Goal: Task Accomplishment & Management: Use online tool/utility

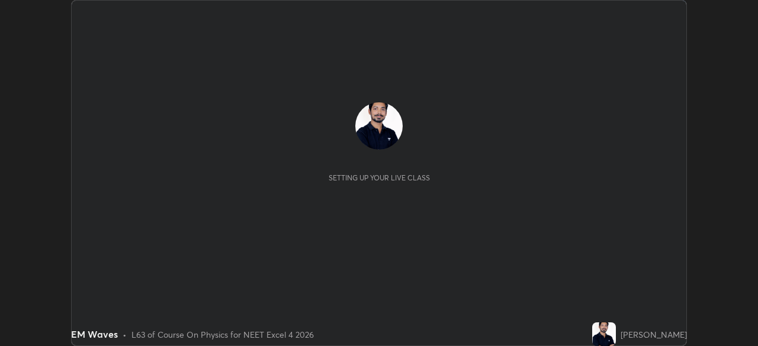
scroll to position [346, 758]
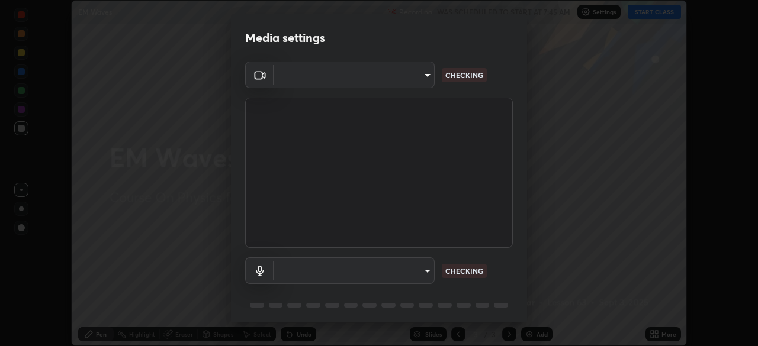
type input "aa36e69ab0c88cc8f992b177efc0368f24d8e8c052c335078adb188e95c7aa57"
click at [393, 269] on body "Erase all EM Waves Recording WAS SCHEDULED TO START AT 7:45 AM Settings START C…" at bounding box center [379, 173] width 758 height 346
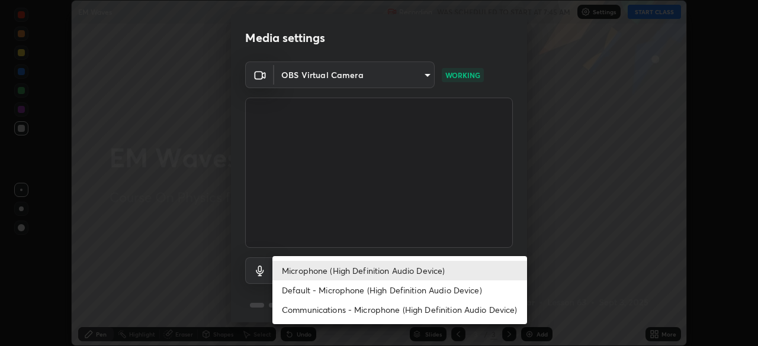
click at [377, 296] on li "Default - Microphone (High Definition Audio Device)" at bounding box center [399, 291] width 255 height 20
type input "default"
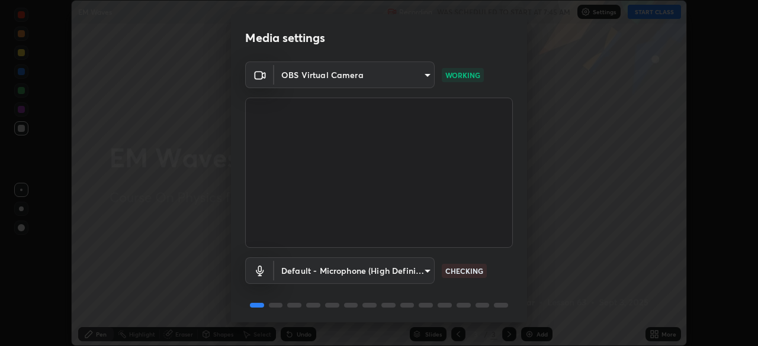
scroll to position [42, 0]
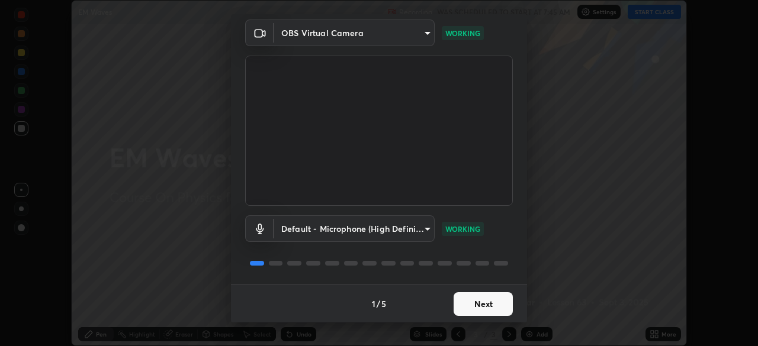
click at [484, 303] on button "Next" at bounding box center [483, 305] width 59 height 24
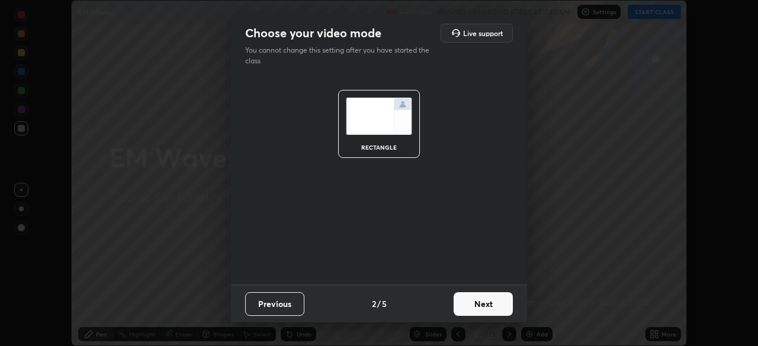
click at [488, 304] on button "Next" at bounding box center [483, 305] width 59 height 24
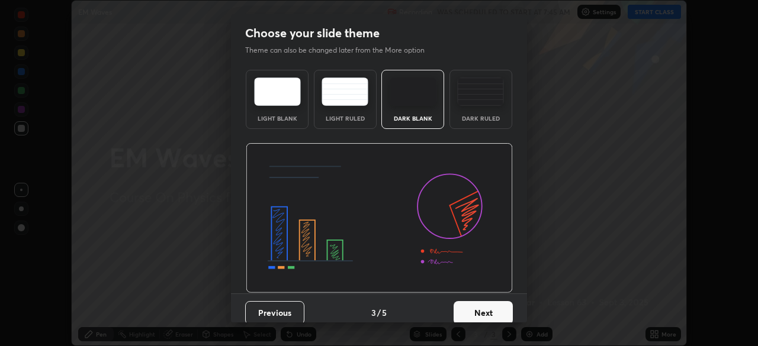
click at [492, 304] on button "Next" at bounding box center [483, 313] width 59 height 24
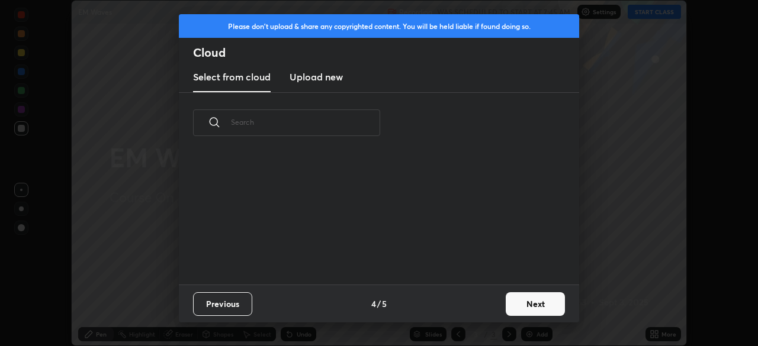
click at [513, 303] on button "Next" at bounding box center [535, 305] width 59 height 24
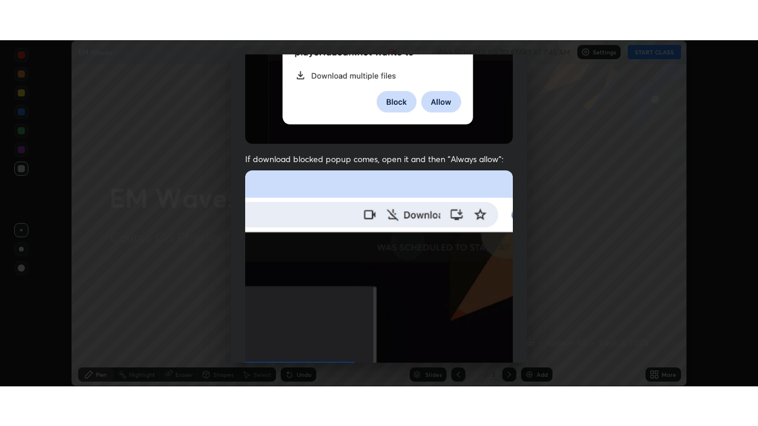
scroll to position [284, 0]
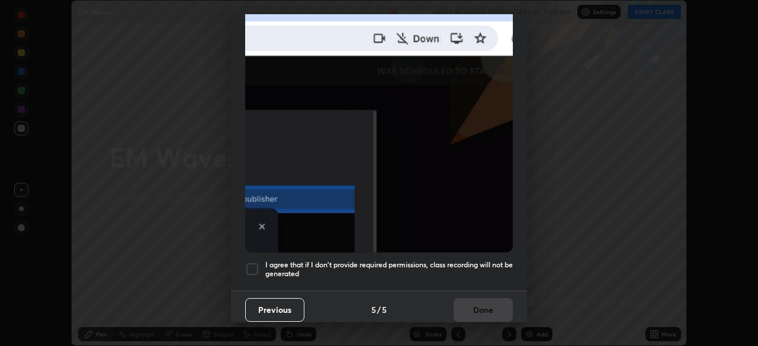
click at [469, 261] on h5 "I agree that if I don't provide required permissions, class recording will not …" at bounding box center [389, 270] width 248 height 18
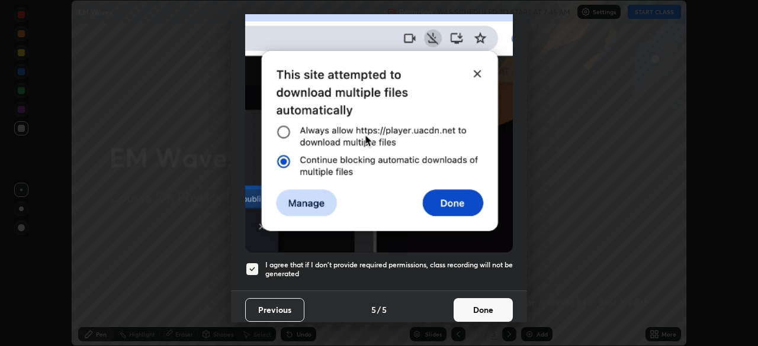
click at [479, 299] on button "Done" at bounding box center [483, 311] width 59 height 24
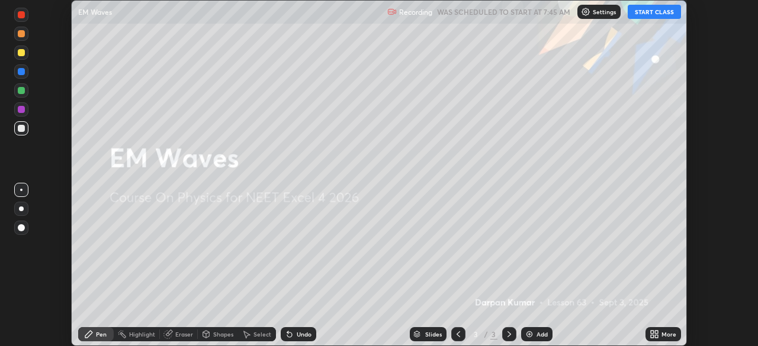
click at [667, 11] on button "START CLASS" at bounding box center [654, 12] width 53 height 14
click at [662, 330] on div "More" at bounding box center [664, 335] width 36 height 14
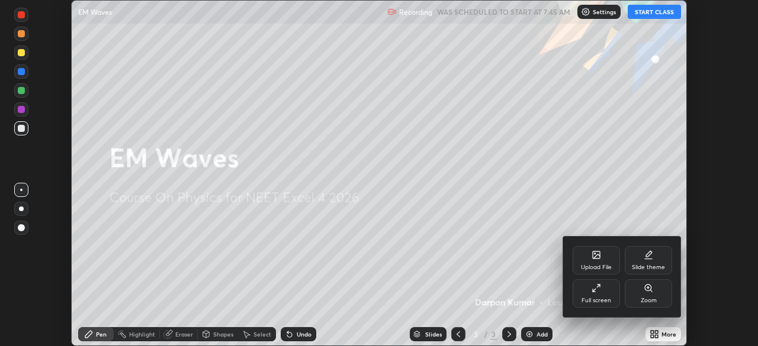
click at [604, 293] on div "Full screen" at bounding box center [596, 294] width 47 height 28
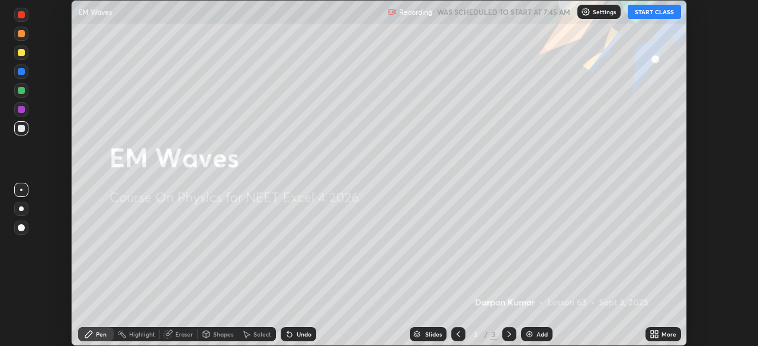
scroll to position [426, 758]
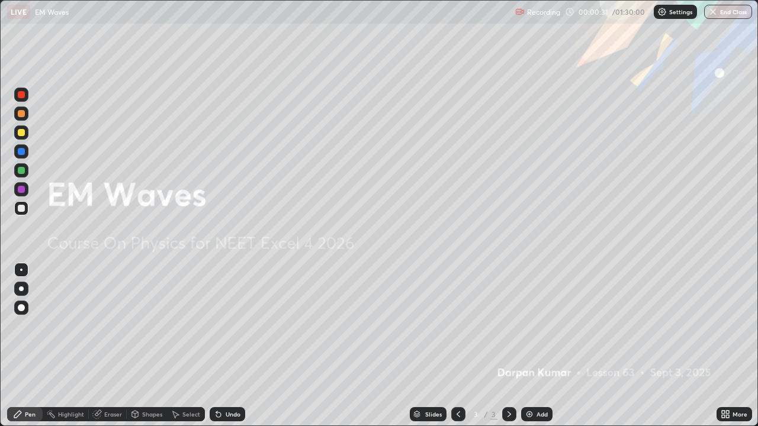
click at [538, 346] on div "Add" at bounding box center [536, 415] width 31 height 14
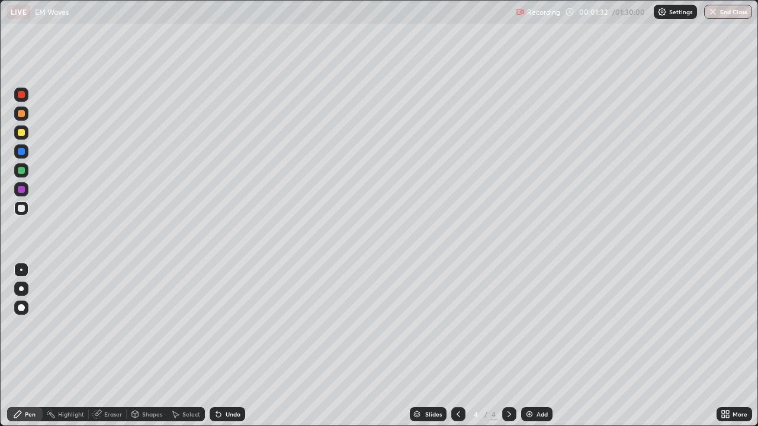
click at [221, 346] on icon at bounding box center [218, 414] width 9 height 9
click at [20, 170] on div at bounding box center [21, 170] width 7 height 7
click at [21, 209] on div at bounding box center [21, 208] width 7 height 7
click at [543, 346] on div "Add" at bounding box center [542, 415] width 11 height 6
click at [18, 192] on div at bounding box center [21, 189] width 14 height 14
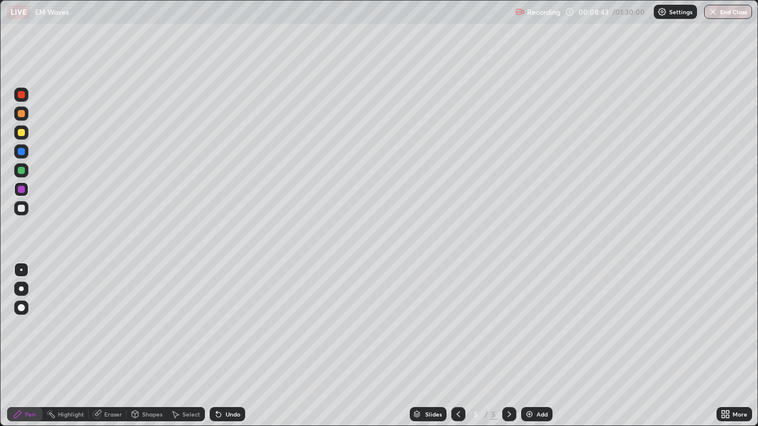
click at [22, 171] on div at bounding box center [21, 170] width 7 height 7
click at [19, 190] on div at bounding box center [21, 189] width 7 height 7
click at [538, 346] on div "Add" at bounding box center [542, 415] width 11 height 6
click at [21, 171] on div at bounding box center [21, 170] width 7 height 7
click at [227, 346] on div "Undo" at bounding box center [233, 415] width 15 height 6
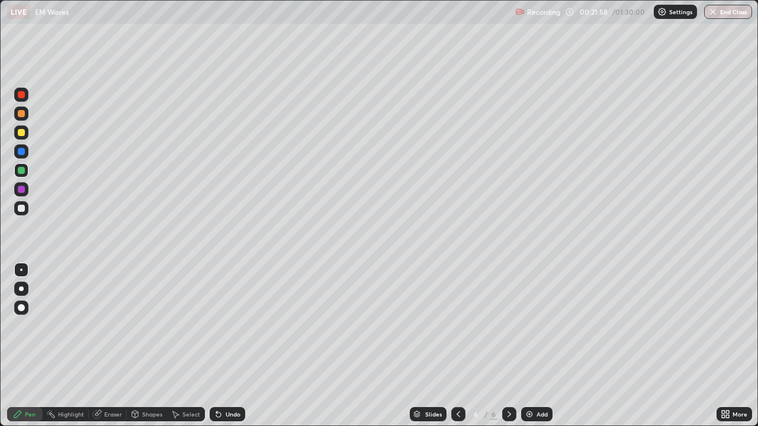
click at [235, 346] on div "Undo" at bounding box center [233, 415] width 15 height 6
click at [232, 346] on div "Undo" at bounding box center [233, 415] width 15 height 6
click at [230, 346] on div "Undo" at bounding box center [233, 415] width 15 height 6
click at [226, 346] on div "Undo" at bounding box center [233, 415] width 15 height 6
click at [22, 137] on div at bounding box center [21, 133] width 14 height 14
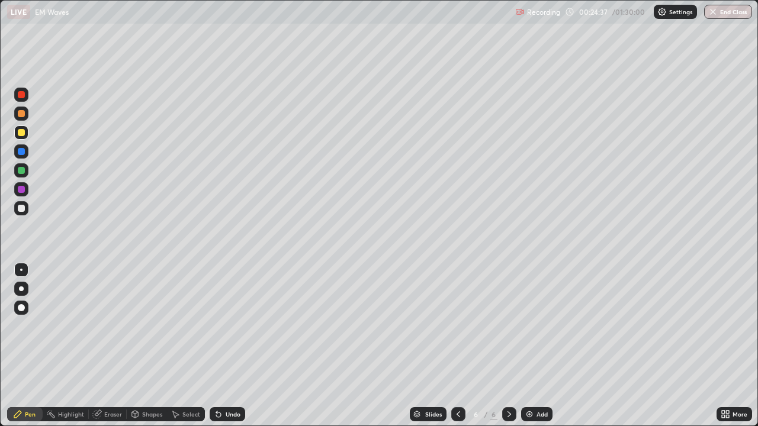
click at [21, 215] on div at bounding box center [21, 208] width 14 height 14
click at [21, 191] on div at bounding box center [21, 189] width 7 height 7
click at [117, 346] on div "Eraser" at bounding box center [113, 415] width 18 height 6
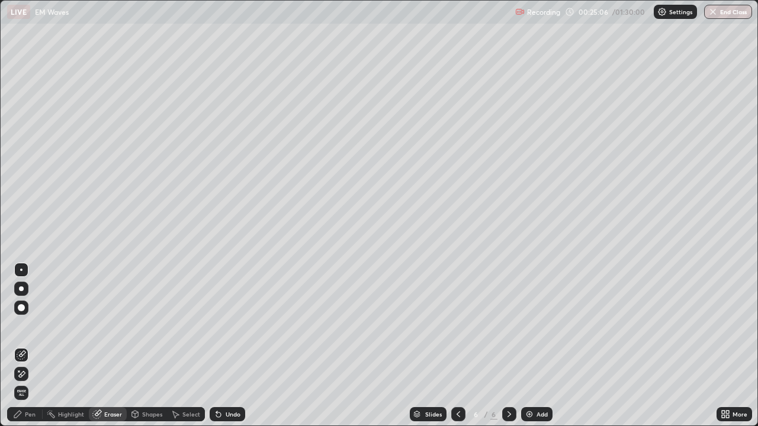
click at [35, 346] on div "Pen" at bounding box center [30, 415] width 11 height 6
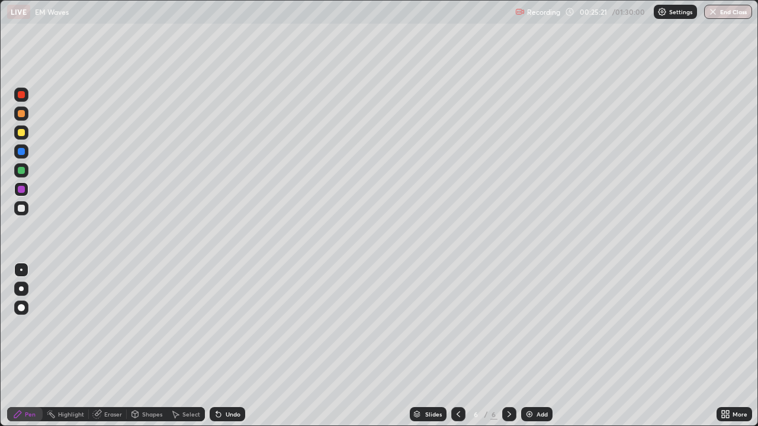
click at [18, 172] on div at bounding box center [21, 170] width 7 height 7
click at [22, 133] on div at bounding box center [21, 132] width 7 height 7
click at [26, 213] on div at bounding box center [21, 208] width 14 height 14
click at [235, 346] on div "Undo" at bounding box center [233, 415] width 15 height 6
click at [234, 346] on div "Undo" at bounding box center [233, 415] width 15 height 6
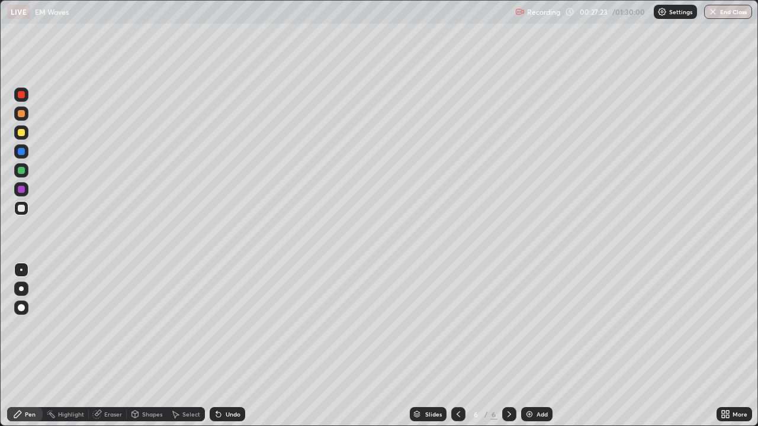
click at [234, 346] on div "Undo" at bounding box center [228, 415] width 36 height 14
click at [240, 346] on div "Undo" at bounding box center [228, 415] width 36 height 14
click at [231, 346] on div "Undo" at bounding box center [233, 415] width 15 height 6
click at [227, 346] on div "Undo" at bounding box center [228, 415] width 36 height 14
click at [188, 346] on div "Select" at bounding box center [191, 415] width 18 height 6
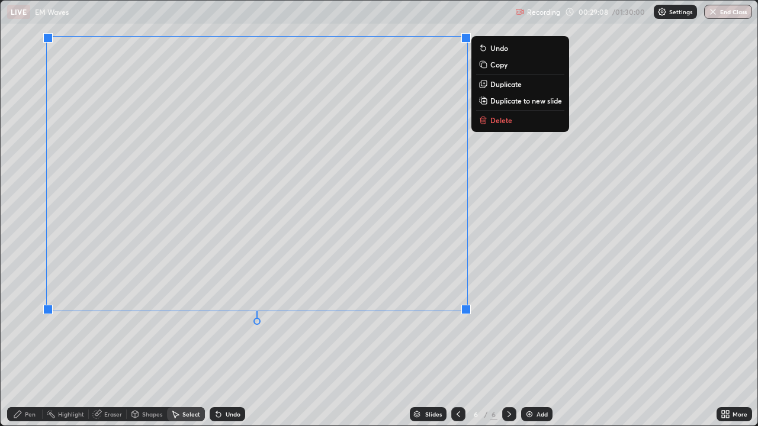
click at [587, 334] on div "0 ° Undo Copy Duplicate Duplicate to new slide Delete" at bounding box center [379, 213] width 757 height 425
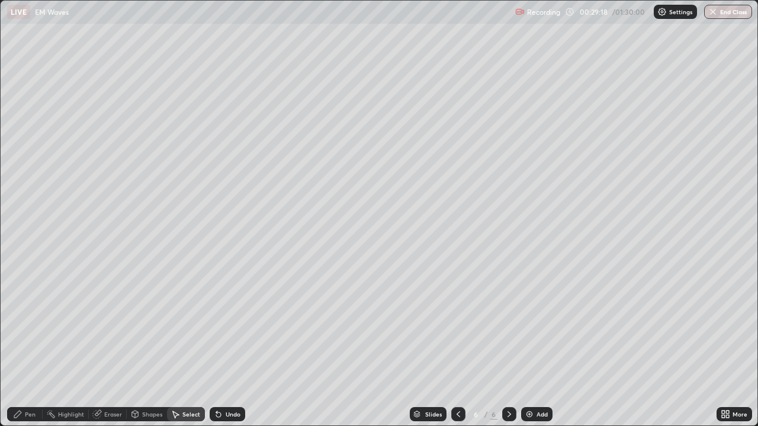
click at [538, 346] on div "Add" at bounding box center [542, 415] width 11 height 6
click at [34, 346] on div "Pen" at bounding box center [30, 415] width 11 height 6
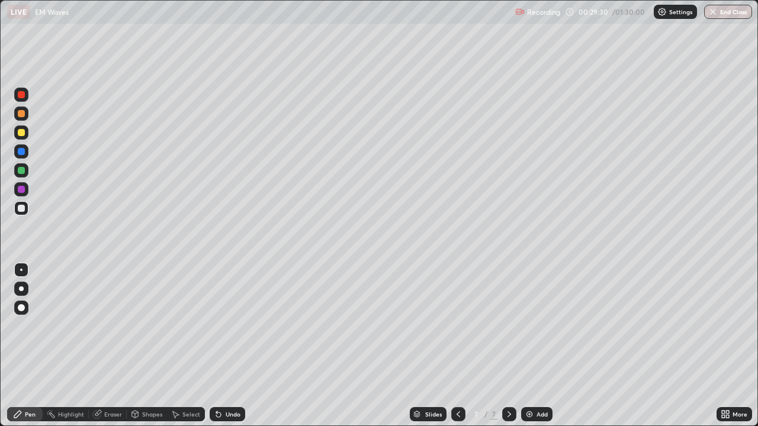
click at [235, 346] on div "Undo" at bounding box center [228, 415] width 36 height 14
click at [231, 346] on div "Undo" at bounding box center [233, 415] width 15 height 6
click at [25, 195] on div at bounding box center [21, 189] width 14 height 14
click at [181, 346] on div "Select" at bounding box center [186, 415] width 38 height 14
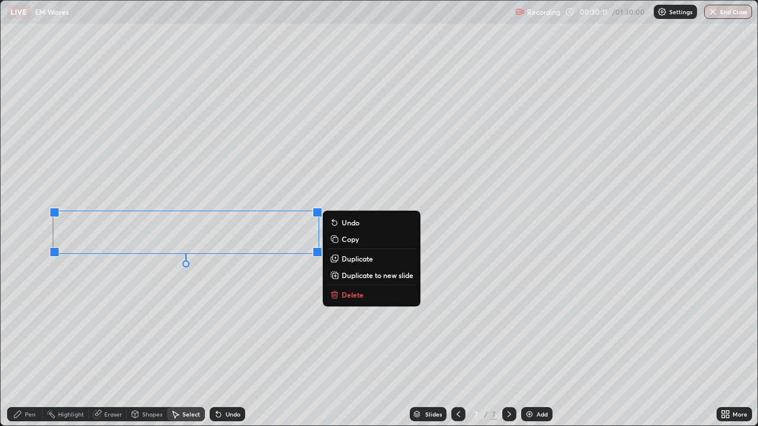
click at [357, 262] on p "Duplicate" at bounding box center [357, 258] width 31 height 9
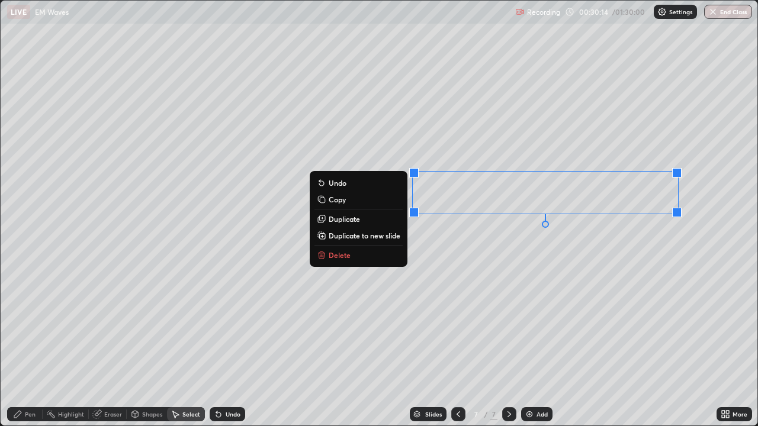
click at [36, 346] on div "Pen" at bounding box center [25, 415] width 36 height 14
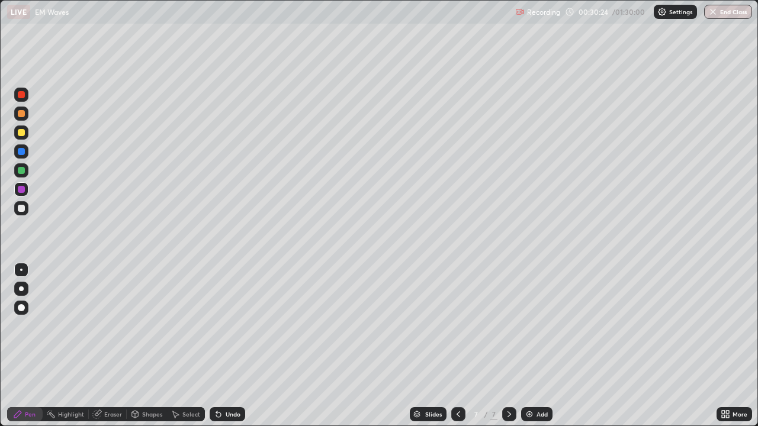
click at [21, 173] on div at bounding box center [21, 170] width 7 height 7
click at [219, 346] on icon at bounding box center [218, 414] width 9 height 9
click at [220, 346] on icon at bounding box center [218, 414] width 9 height 9
click at [239, 346] on div "Undo" at bounding box center [233, 415] width 15 height 6
click at [236, 346] on div "Undo" at bounding box center [233, 415] width 15 height 6
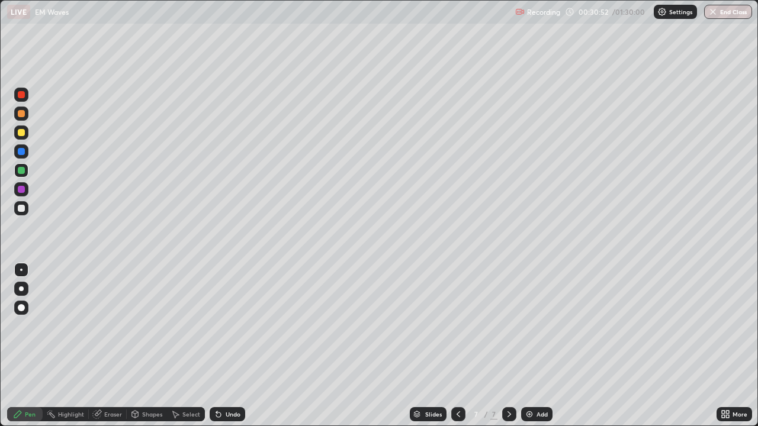
click at [235, 346] on div "Undo" at bounding box center [228, 415] width 36 height 14
click at [236, 346] on div "Undo" at bounding box center [233, 415] width 15 height 6
click at [235, 346] on div "Undo" at bounding box center [233, 415] width 15 height 6
click at [18, 214] on div at bounding box center [21, 208] width 14 height 14
click at [108, 346] on div "Eraser" at bounding box center [113, 415] width 18 height 6
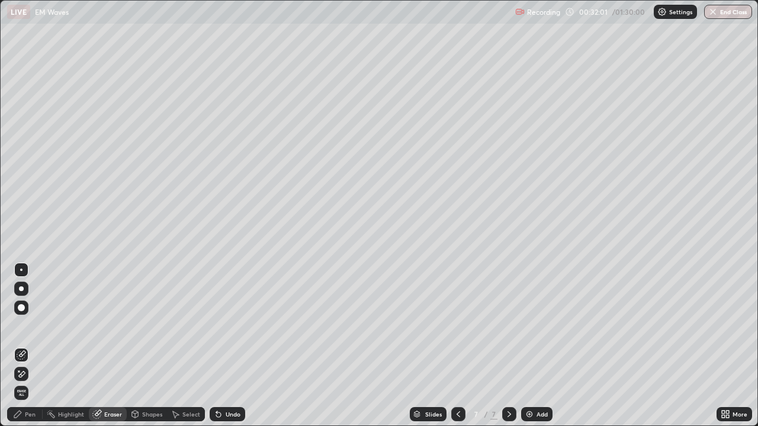
click at [30, 346] on div "Pen" at bounding box center [30, 415] width 11 height 6
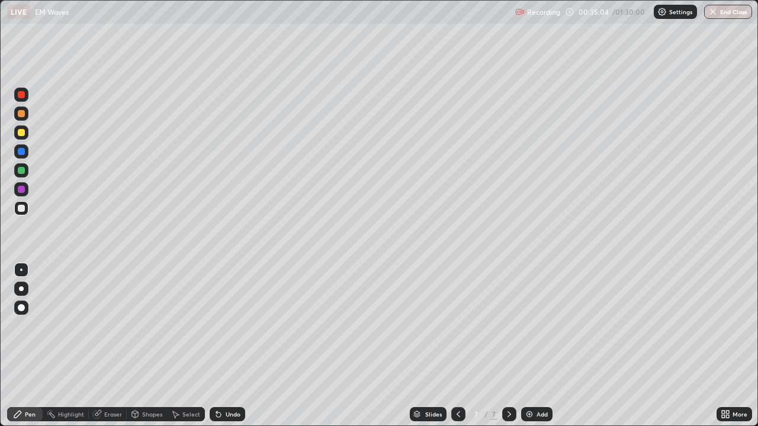
click at [537, 346] on div "Add" at bounding box center [536, 415] width 31 height 14
click at [21, 203] on div at bounding box center [21, 208] width 14 height 14
click at [21, 190] on div at bounding box center [21, 189] width 7 height 7
click at [24, 176] on div at bounding box center [21, 170] width 14 height 14
click at [24, 128] on div at bounding box center [21, 133] width 14 height 14
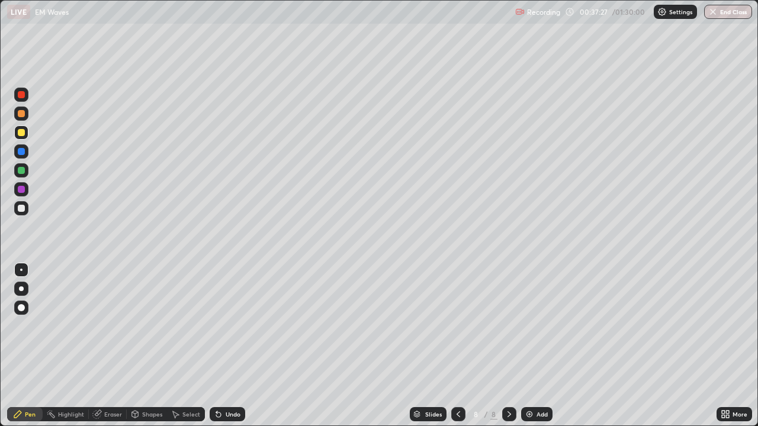
click at [149, 346] on div "Shapes" at bounding box center [152, 415] width 20 height 6
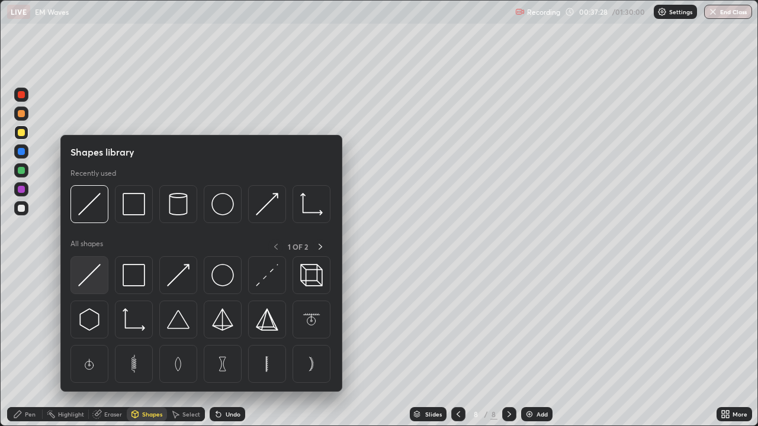
click at [91, 284] on img at bounding box center [89, 275] width 23 height 23
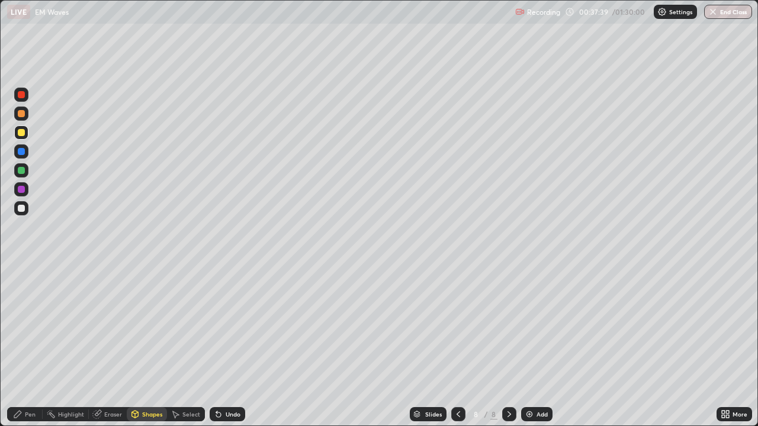
click at [30, 346] on div "Pen" at bounding box center [25, 415] width 36 height 14
click at [24, 205] on div at bounding box center [21, 208] width 14 height 14
click at [24, 187] on div at bounding box center [21, 189] width 7 height 7
click at [23, 211] on div at bounding box center [21, 208] width 7 height 7
click at [135, 346] on icon at bounding box center [135, 416] width 0 height 4
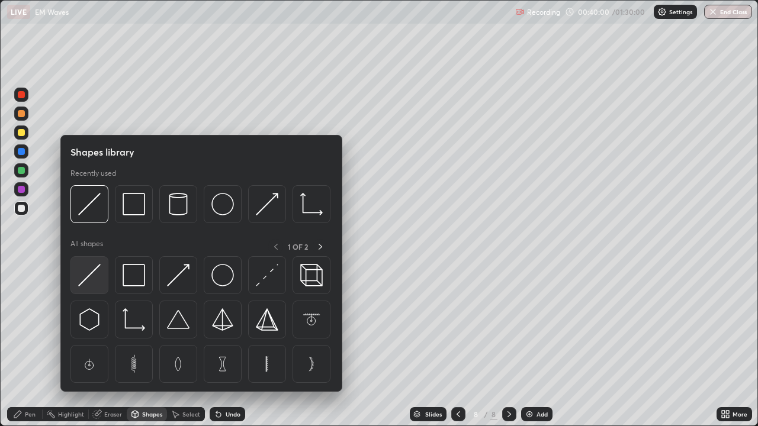
click at [97, 281] on img at bounding box center [89, 275] width 23 height 23
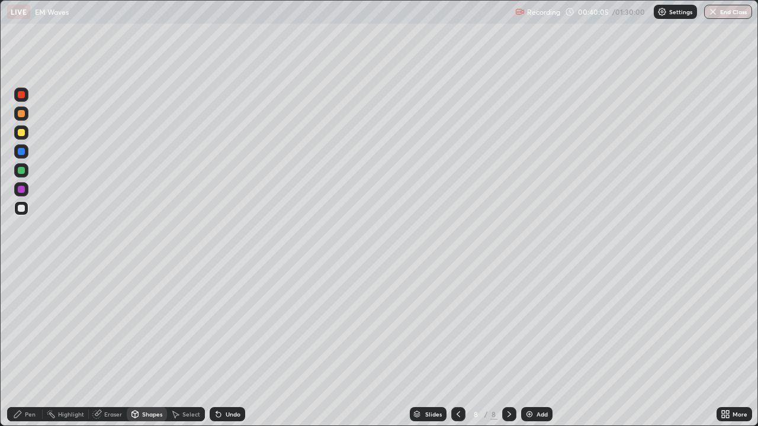
click at [142, 346] on div "Shapes" at bounding box center [147, 415] width 40 height 14
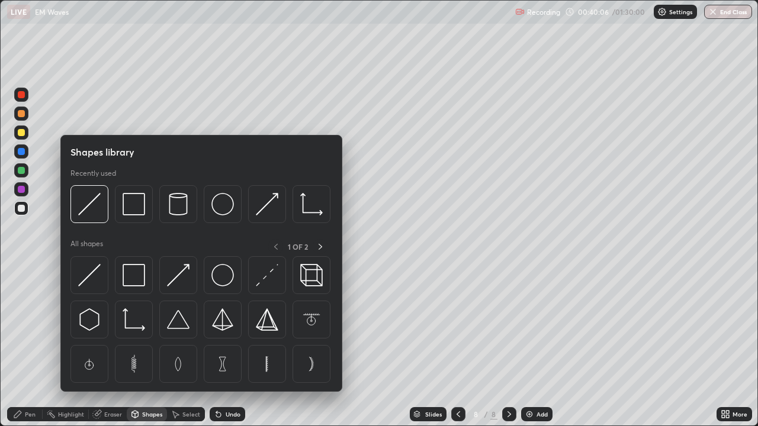
click at [20, 137] on div at bounding box center [21, 133] width 14 height 14
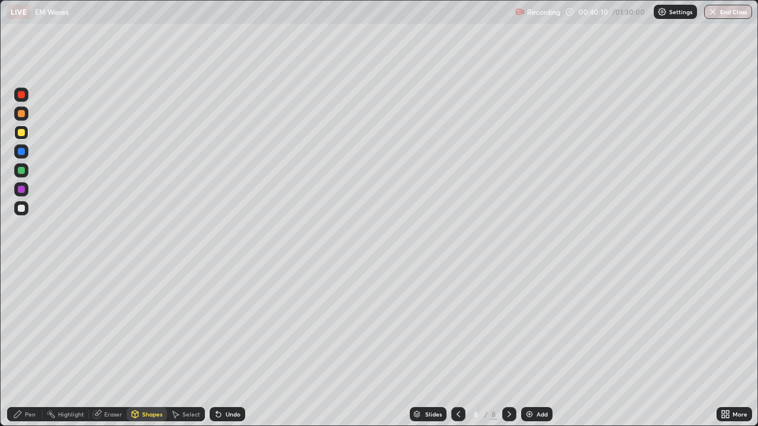
click at [43, 346] on div "Highlight" at bounding box center [66, 415] width 46 height 24
click at [30, 346] on div "Pen" at bounding box center [30, 415] width 11 height 6
click at [21, 190] on div at bounding box center [21, 189] width 7 height 7
click at [149, 346] on div "Shapes" at bounding box center [147, 415] width 40 height 14
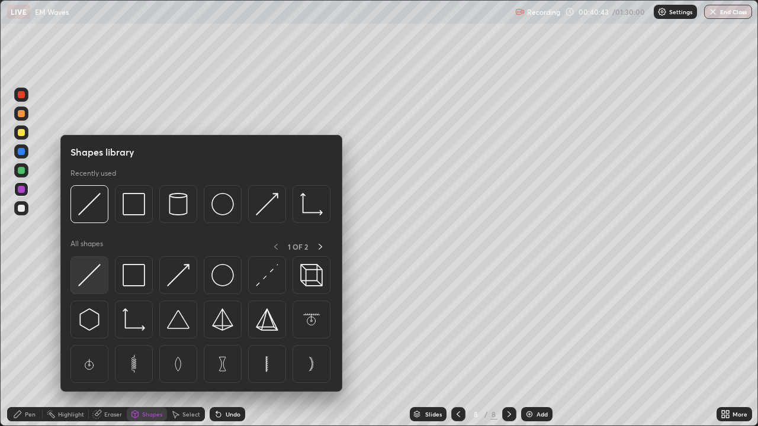
click at [97, 283] on img at bounding box center [89, 275] width 23 height 23
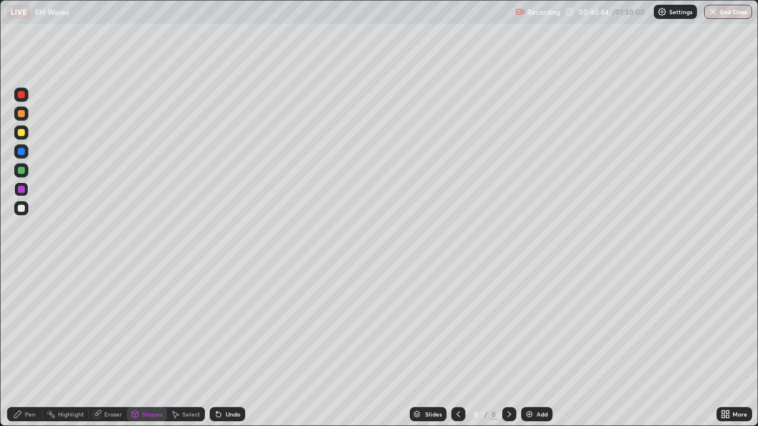
click at [22, 133] on div at bounding box center [21, 132] width 7 height 7
click at [230, 346] on div "Undo" at bounding box center [233, 415] width 15 height 6
click at [20, 174] on div at bounding box center [21, 170] width 7 height 7
click at [227, 346] on div "Undo" at bounding box center [233, 415] width 15 height 6
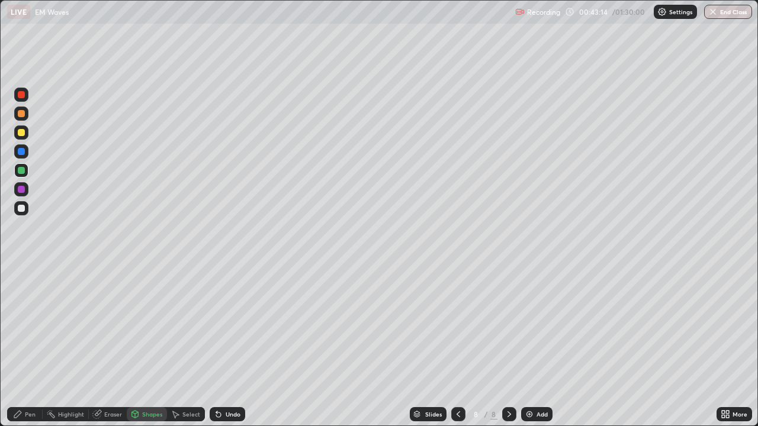
click at [28, 346] on div "Pen" at bounding box center [25, 415] width 36 height 14
click at [25, 195] on div at bounding box center [21, 189] width 14 height 14
click at [226, 346] on div "Undo" at bounding box center [233, 415] width 15 height 6
click at [225, 346] on div "Undo" at bounding box center [228, 415] width 36 height 14
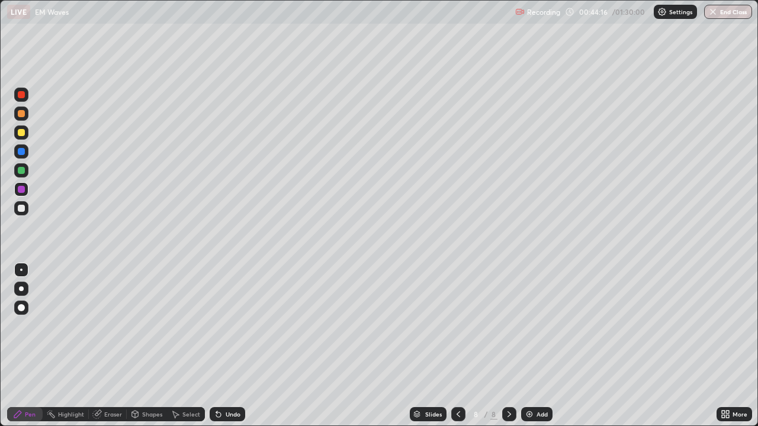
click at [226, 346] on div "Undo" at bounding box center [233, 415] width 15 height 6
click at [223, 346] on div "Undo" at bounding box center [228, 415] width 36 height 14
click at [226, 346] on div "Undo" at bounding box center [233, 415] width 15 height 6
click at [188, 346] on div "Select" at bounding box center [191, 415] width 18 height 6
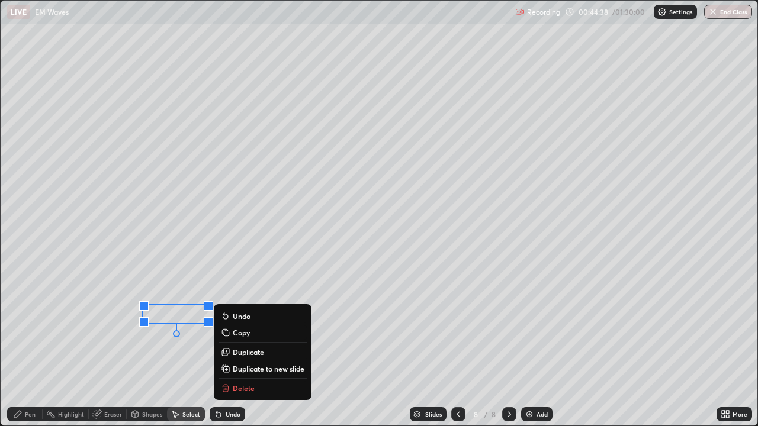
click at [113, 346] on div "Eraser" at bounding box center [108, 415] width 38 height 14
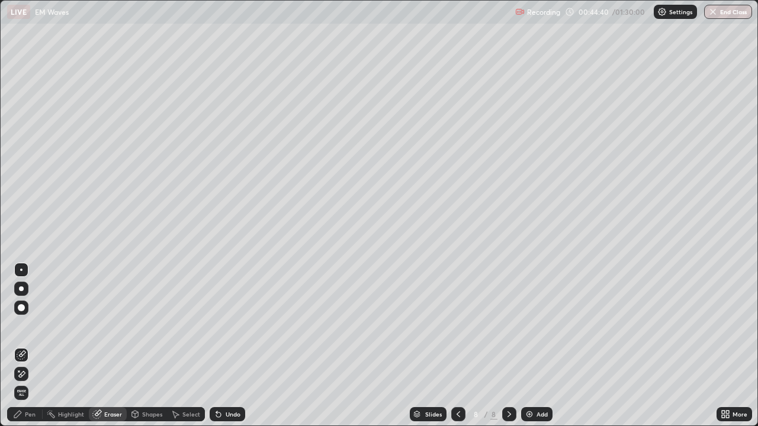
click at [32, 346] on div "Pen" at bounding box center [30, 415] width 11 height 6
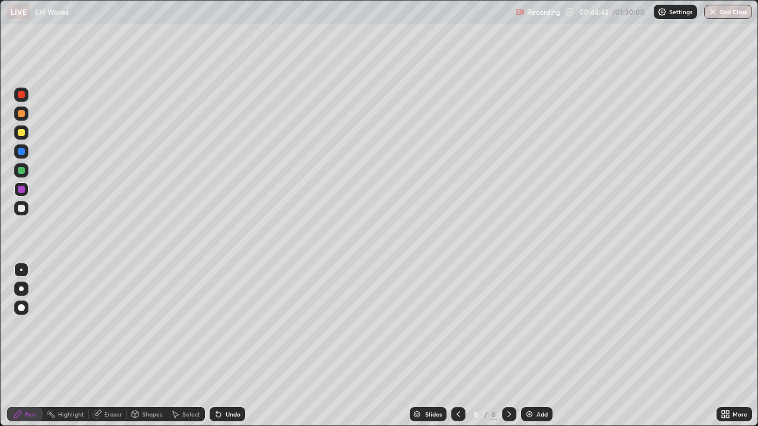
click at [222, 346] on div "Undo" at bounding box center [228, 415] width 36 height 14
click at [238, 346] on div "Undo" at bounding box center [233, 415] width 15 height 6
click at [538, 346] on div "Add" at bounding box center [542, 415] width 11 height 6
click at [21, 171] on div at bounding box center [21, 170] width 7 height 7
click at [727, 346] on icon at bounding box center [727, 412] width 3 height 3
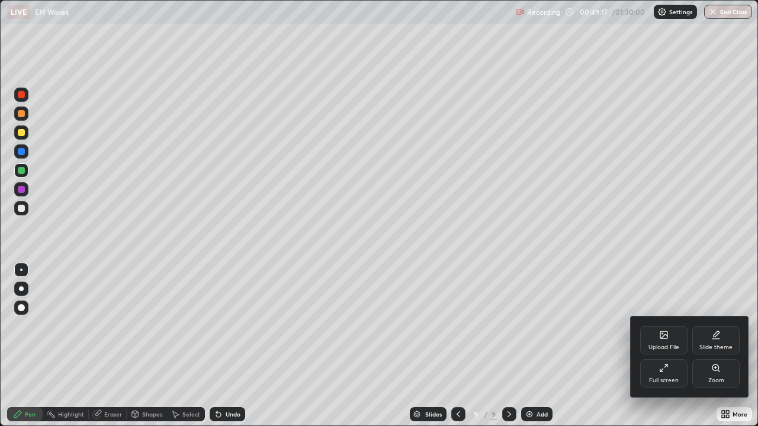
click at [663, 346] on div "Full screen" at bounding box center [664, 381] width 30 height 6
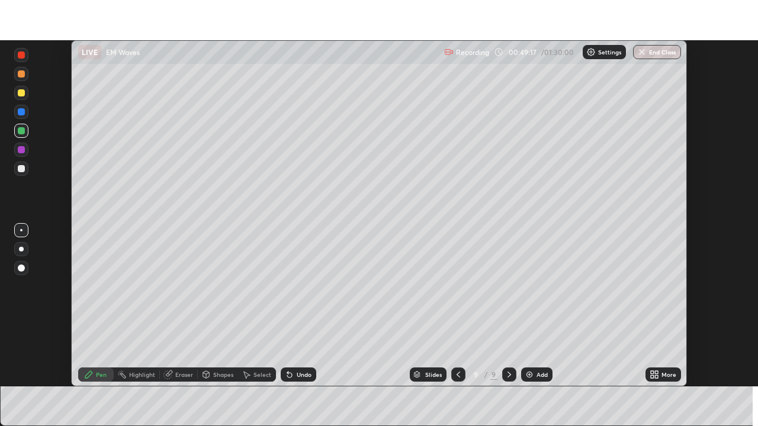
scroll to position [58883, 58472]
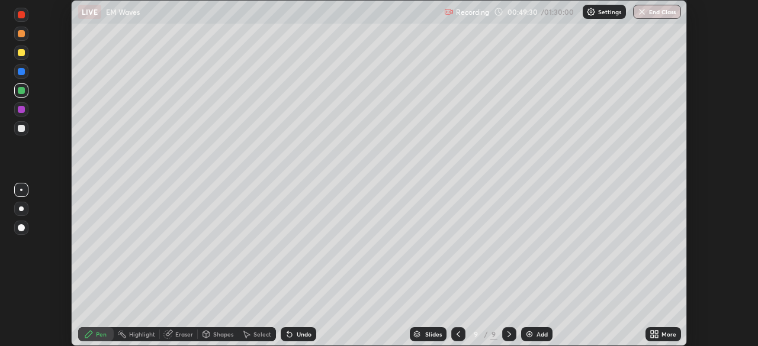
click at [223, 329] on div "Shapes" at bounding box center [218, 335] width 40 height 14
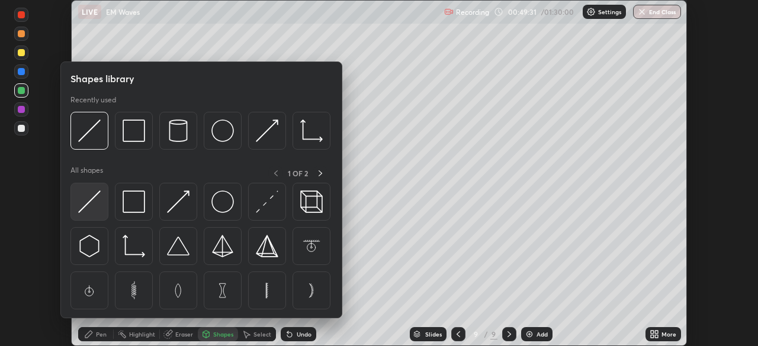
click at [102, 213] on div at bounding box center [89, 202] width 38 height 38
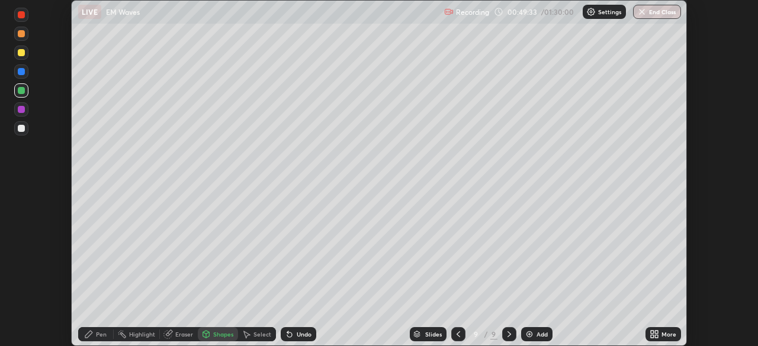
click at [224, 336] on div "Shapes" at bounding box center [223, 335] width 20 height 6
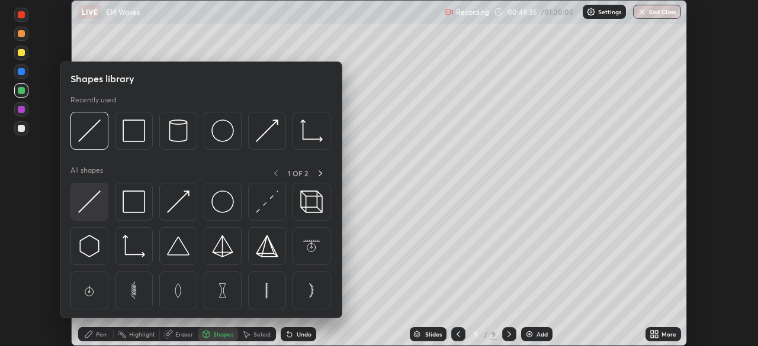
click at [94, 207] on img at bounding box center [89, 202] width 23 height 23
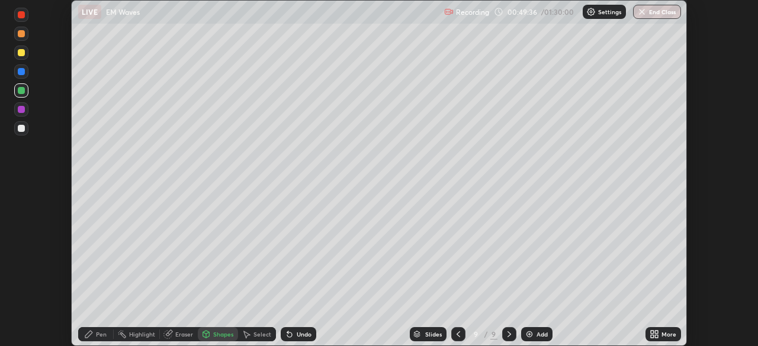
click at [299, 341] on div "Undo" at bounding box center [299, 335] width 36 height 14
click at [27, 52] on div at bounding box center [21, 53] width 14 height 14
click at [251, 338] on div "Select" at bounding box center [257, 335] width 38 height 14
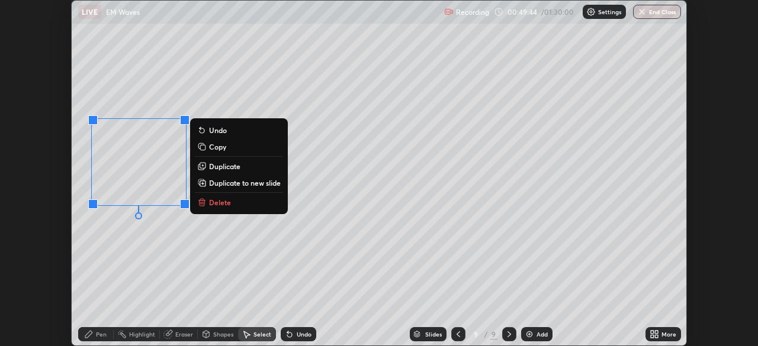
click at [220, 166] on p "Duplicate" at bounding box center [224, 166] width 31 height 9
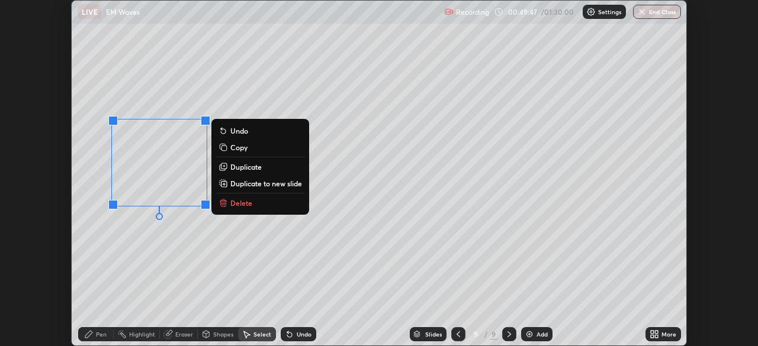
click at [239, 168] on p "Duplicate" at bounding box center [245, 166] width 31 height 9
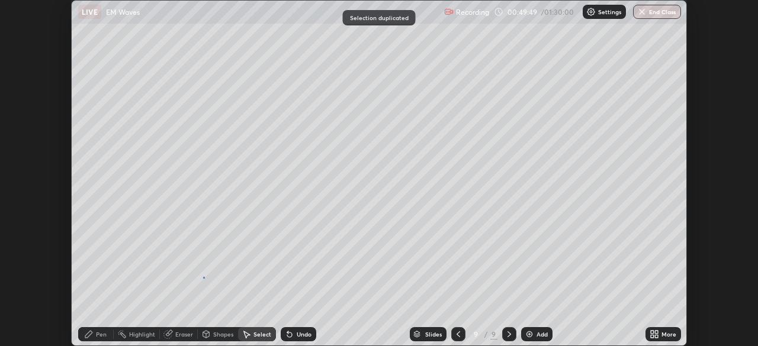
click at [203, 277] on div "0 ° Undo Copy Duplicate Duplicate to new slide Delete" at bounding box center [379, 173] width 615 height 345
click at [105, 341] on div "Pen" at bounding box center [96, 335] width 36 height 14
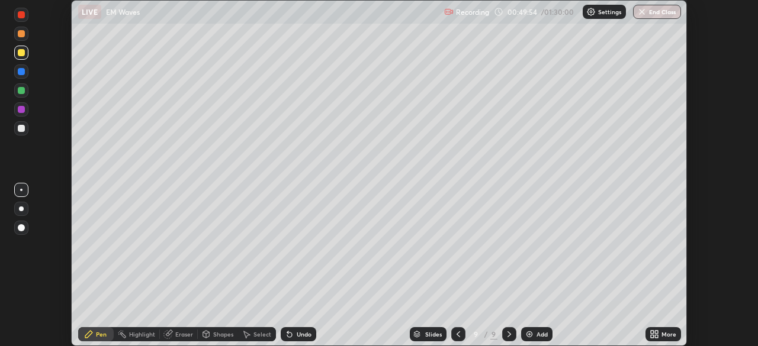
click at [301, 335] on div "Undo" at bounding box center [304, 335] width 15 height 6
click at [222, 335] on div "Shapes" at bounding box center [223, 335] width 20 height 6
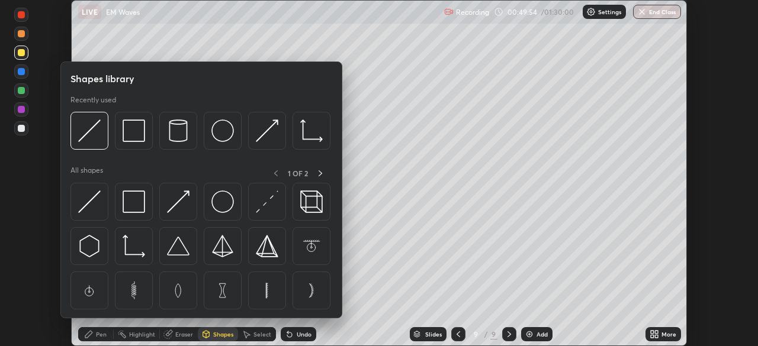
click at [217, 332] on div "Shapes" at bounding box center [223, 335] width 20 height 6
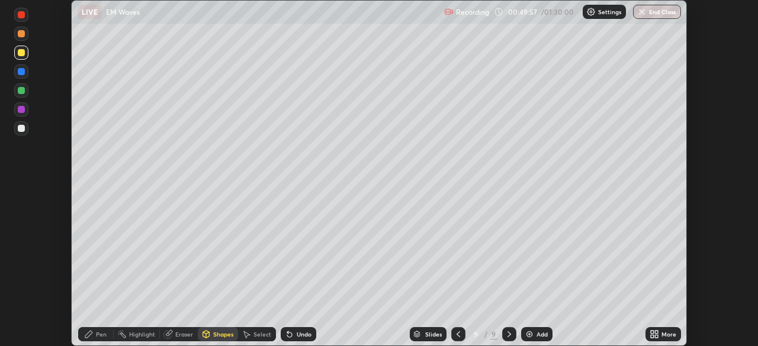
click at [261, 341] on div "Select" at bounding box center [257, 335] width 38 height 14
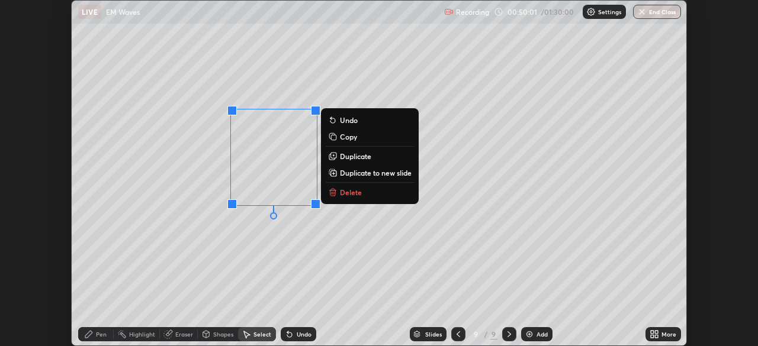
click at [352, 157] on p "Duplicate" at bounding box center [355, 156] width 31 height 9
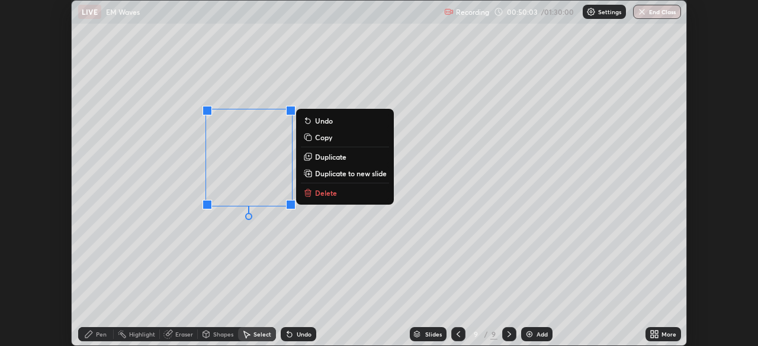
click at [322, 156] on p "Duplicate" at bounding box center [330, 156] width 31 height 9
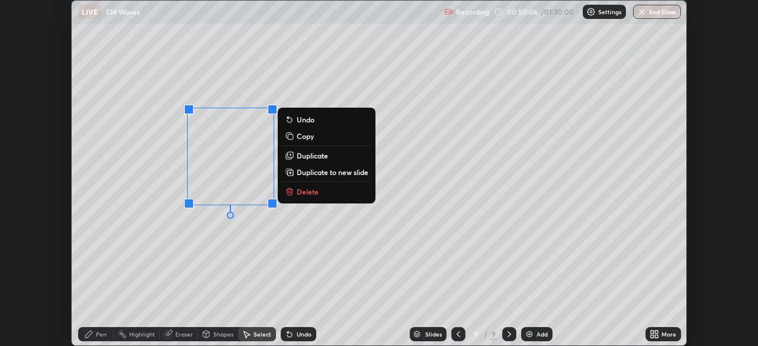
click at [107, 336] on div "Pen" at bounding box center [96, 335] width 36 height 14
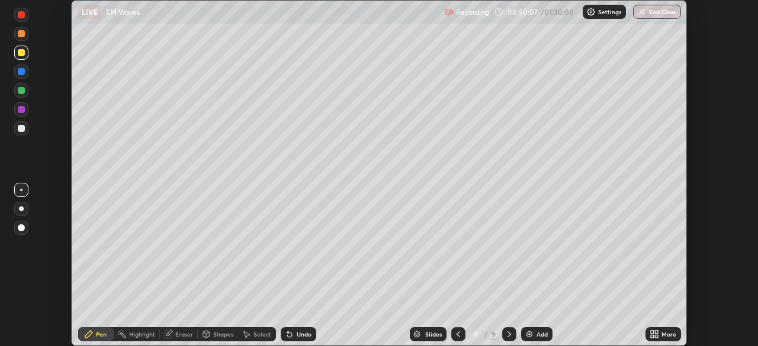
click at [23, 125] on div at bounding box center [21, 128] width 14 height 14
click at [217, 341] on div "Shapes" at bounding box center [218, 335] width 40 height 14
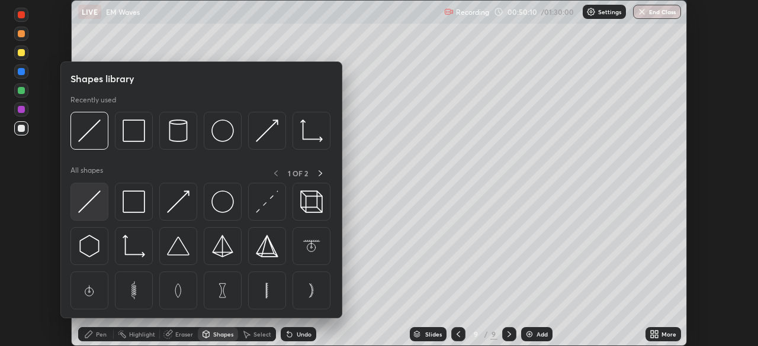
click at [95, 199] on img at bounding box center [89, 202] width 23 height 23
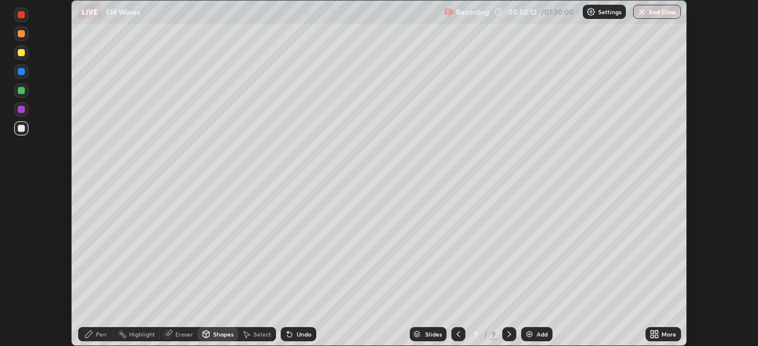
click at [27, 95] on div at bounding box center [21, 91] width 14 height 14
click at [90, 336] on icon at bounding box center [88, 334] width 9 height 9
click at [22, 127] on div at bounding box center [21, 128] width 7 height 7
click at [19, 116] on div at bounding box center [21, 109] width 14 height 14
click at [206, 336] on icon at bounding box center [206, 336] width 0 height 4
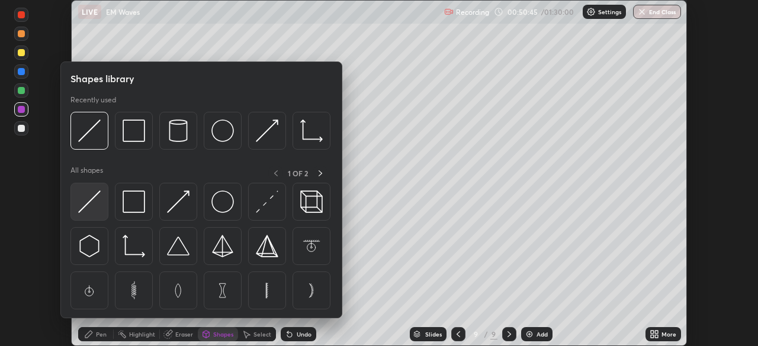
click at [98, 211] on img at bounding box center [89, 202] width 23 height 23
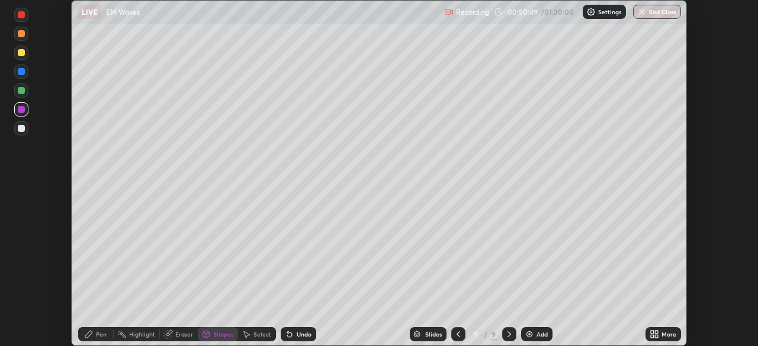
click at [259, 335] on div "Select" at bounding box center [263, 335] width 18 height 6
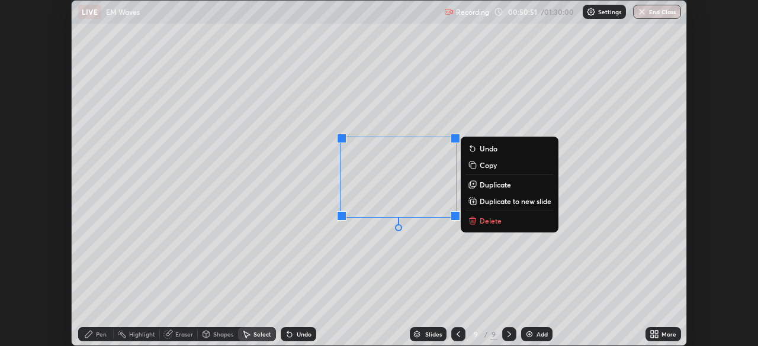
click at [491, 187] on p "Duplicate" at bounding box center [495, 184] width 31 height 9
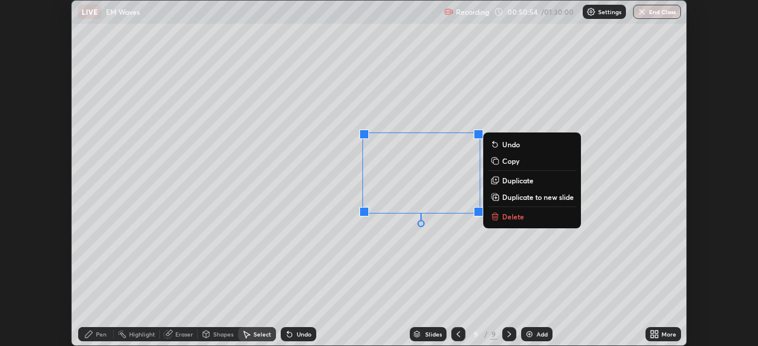
click at [510, 181] on p "Duplicate" at bounding box center [517, 180] width 31 height 9
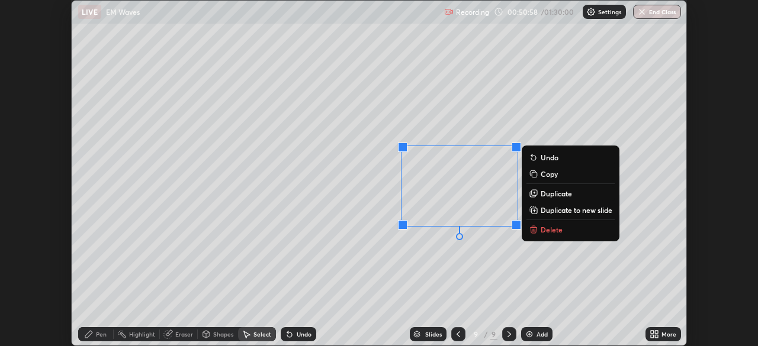
click at [102, 337] on div "Pen" at bounding box center [101, 335] width 11 height 6
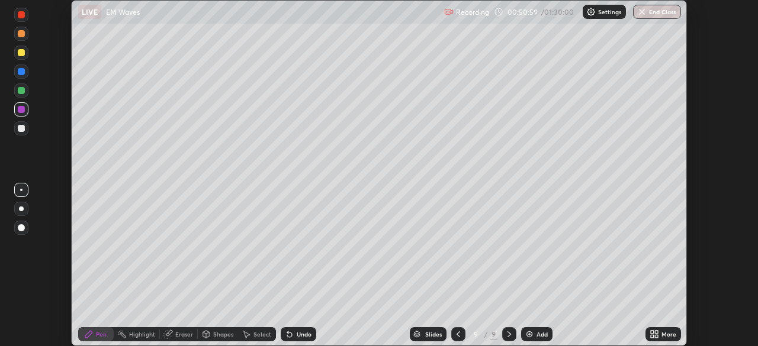
click at [28, 129] on div at bounding box center [21, 128] width 14 height 14
click at [219, 336] on div "Shapes" at bounding box center [223, 335] width 20 height 6
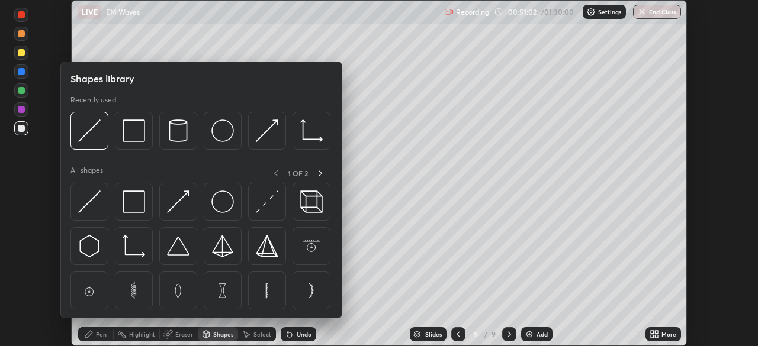
click at [216, 339] on div "Shapes" at bounding box center [218, 335] width 40 height 14
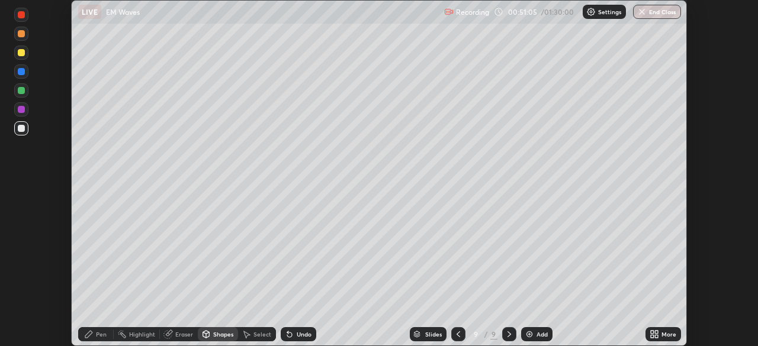
click at [307, 341] on div "Undo" at bounding box center [299, 335] width 36 height 14
click at [22, 110] on div at bounding box center [21, 109] width 7 height 7
click at [24, 131] on div at bounding box center [21, 128] width 14 height 14
click at [311, 338] on div "Undo" at bounding box center [299, 335] width 36 height 14
click at [95, 332] on div "Pen" at bounding box center [96, 335] width 36 height 14
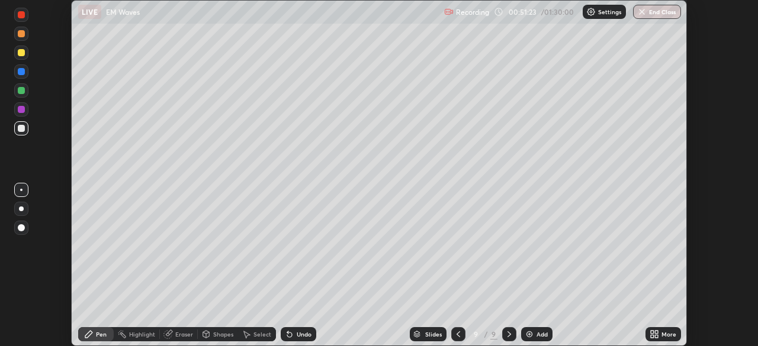
click at [265, 336] on div "Select" at bounding box center [263, 335] width 18 height 6
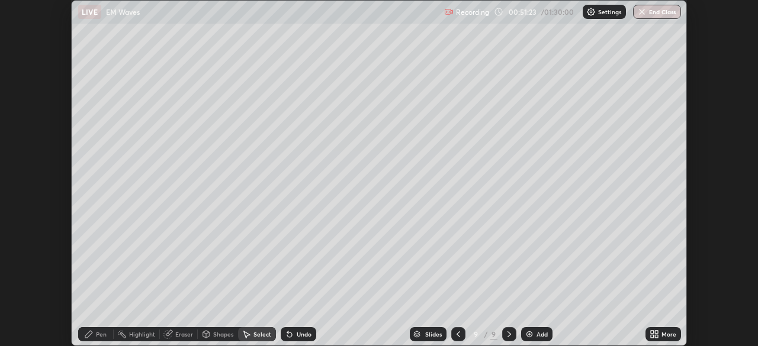
click at [223, 335] on div "Shapes" at bounding box center [223, 335] width 20 height 6
click at [217, 337] on div "Shapes" at bounding box center [223, 335] width 20 height 6
click at [220, 332] on div "Shapes" at bounding box center [223, 335] width 20 height 6
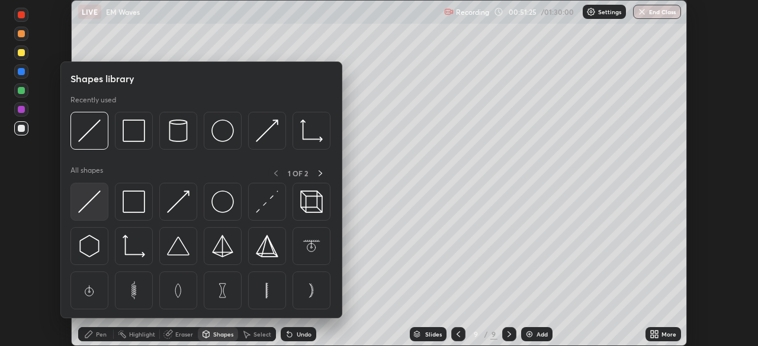
click at [95, 207] on img at bounding box center [89, 202] width 23 height 23
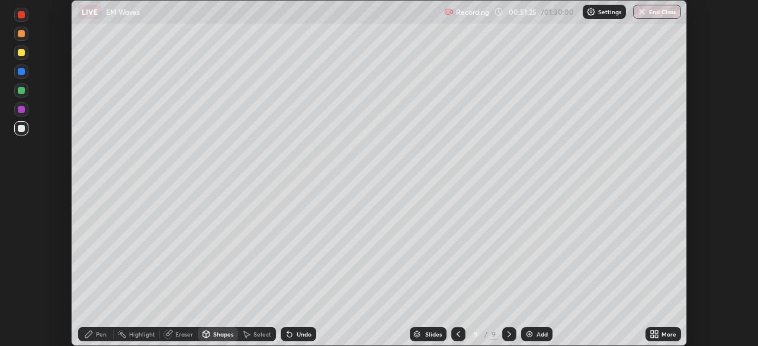
click at [27, 91] on div at bounding box center [21, 91] width 14 height 14
click at [87, 337] on icon at bounding box center [88, 334] width 7 height 7
click at [297, 335] on div "Undo" at bounding box center [304, 335] width 15 height 6
click at [23, 129] on div at bounding box center [21, 128] width 7 height 7
click at [653, 333] on icon at bounding box center [652, 332] width 3 height 3
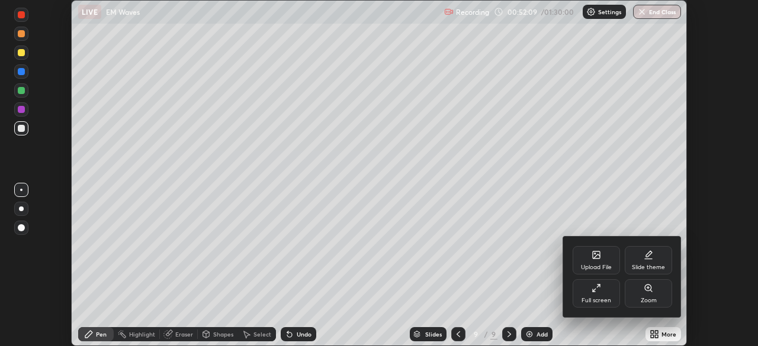
click at [589, 297] on div "Full screen" at bounding box center [596, 294] width 47 height 28
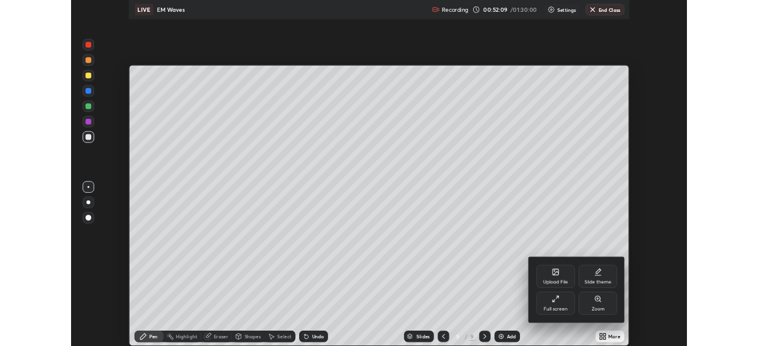
scroll to position [426, 758]
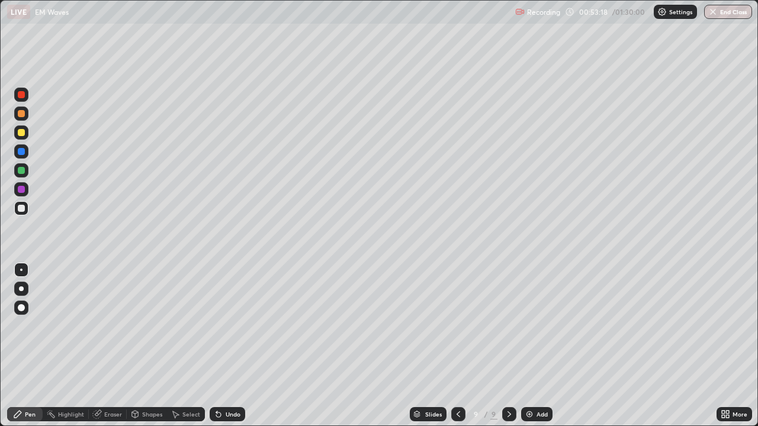
click at [231, 346] on div "Undo" at bounding box center [233, 415] width 15 height 6
click at [541, 346] on div "Add" at bounding box center [542, 415] width 11 height 6
click at [161, 346] on div "Shapes" at bounding box center [147, 415] width 40 height 14
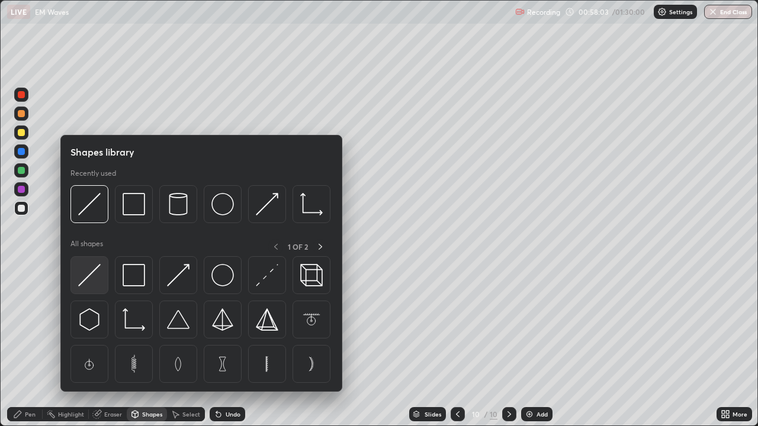
click at [97, 284] on img at bounding box center [89, 275] width 23 height 23
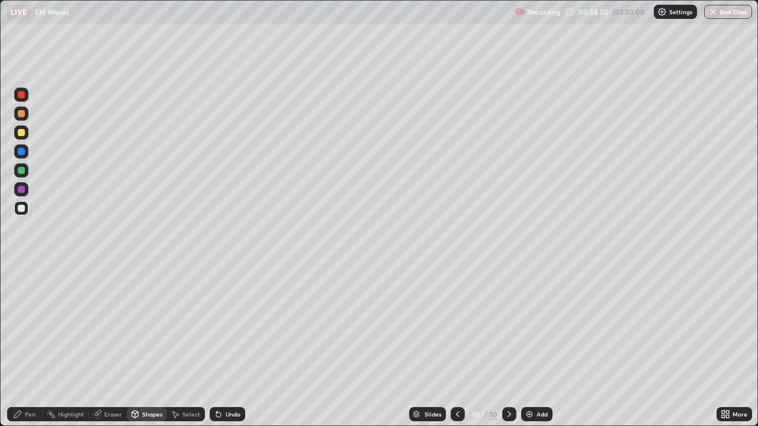
click at [232, 346] on div "Undo" at bounding box center [233, 415] width 15 height 6
click at [32, 346] on div "Pen" at bounding box center [30, 415] width 11 height 6
click at [16, 174] on div at bounding box center [21, 170] width 14 height 14
click at [227, 346] on div "Undo" at bounding box center [228, 415] width 36 height 14
click at [145, 346] on div "Shapes" at bounding box center [147, 415] width 40 height 14
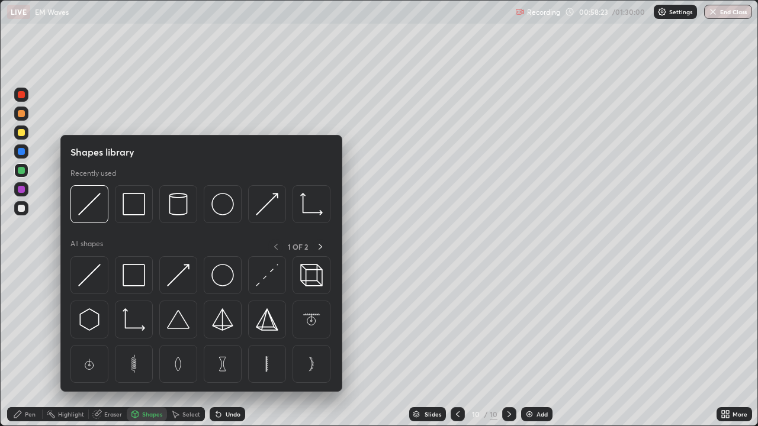
click at [141, 346] on div "Shapes" at bounding box center [147, 415] width 40 height 14
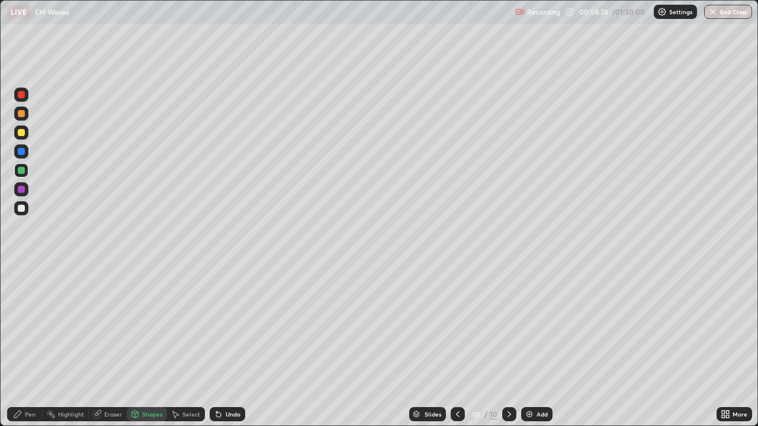
click at [20, 156] on div at bounding box center [21, 152] width 14 height 14
click at [23, 133] on div at bounding box center [21, 132] width 7 height 7
click at [226, 346] on div "Undo" at bounding box center [233, 415] width 15 height 6
click at [23, 211] on div at bounding box center [21, 208] width 7 height 7
click at [23, 194] on div at bounding box center [21, 189] width 14 height 14
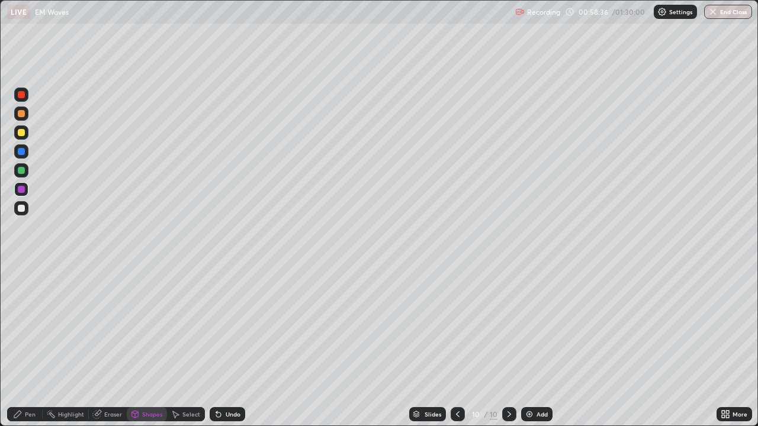
click at [142, 346] on div "Shapes" at bounding box center [147, 415] width 40 height 14
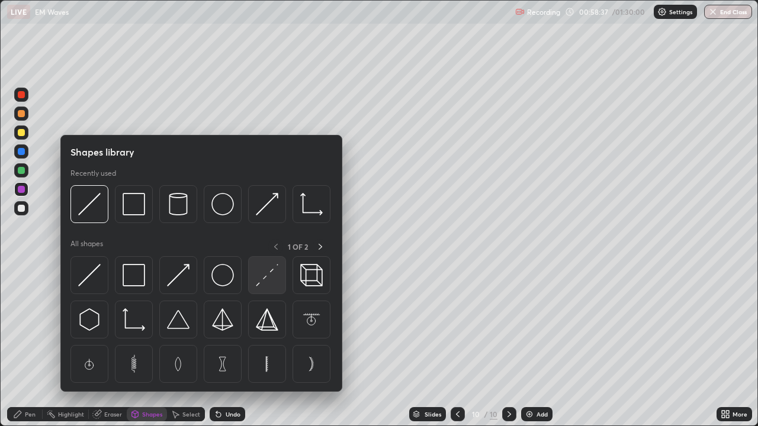
click at [259, 281] on img at bounding box center [267, 275] width 23 height 23
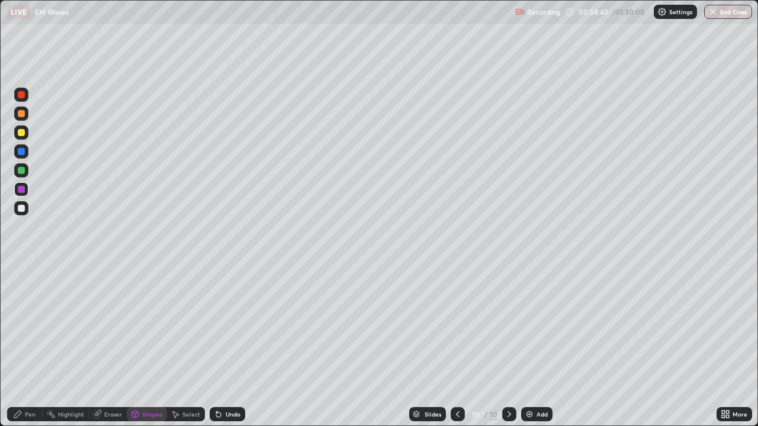
click at [30, 346] on div "Pen" at bounding box center [30, 415] width 11 height 6
click at [23, 135] on div at bounding box center [21, 132] width 7 height 7
click at [233, 346] on div "Undo" at bounding box center [228, 415] width 36 height 14
click at [220, 346] on icon at bounding box center [218, 414] width 9 height 9
click at [221, 346] on icon at bounding box center [218, 414] width 9 height 9
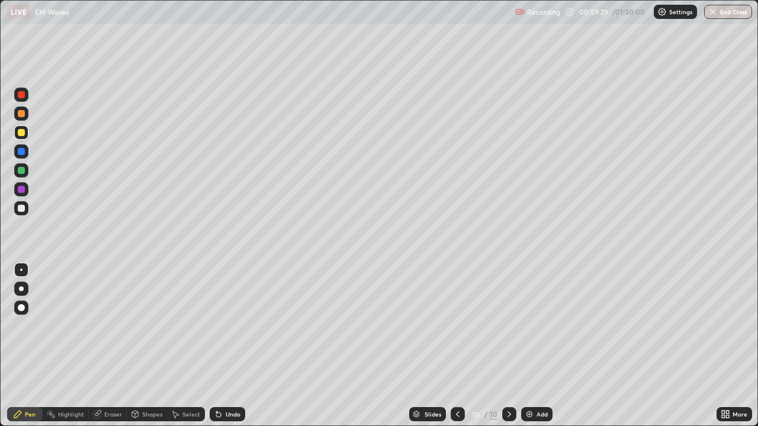
click at [70, 346] on div "Highlight" at bounding box center [71, 415] width 26 height 6
click at [37, 346] on div "Pen" at bounding box center [25, 415] width 36 height 14
click at [23, 214] on div at bounding box center [21, 208] width 14 height 14
click at [144, 346] on div "Shapes" at bounding box center [152, 415] width 20 height 6
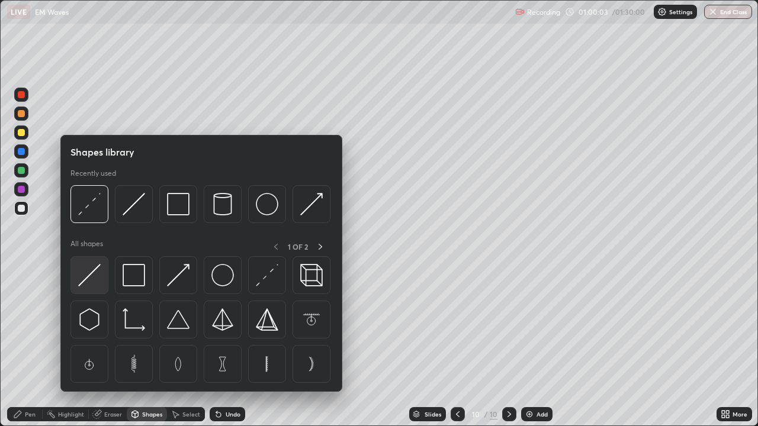
click at [94, 283] on img at bounding box center [89, 275] width 23 height 23
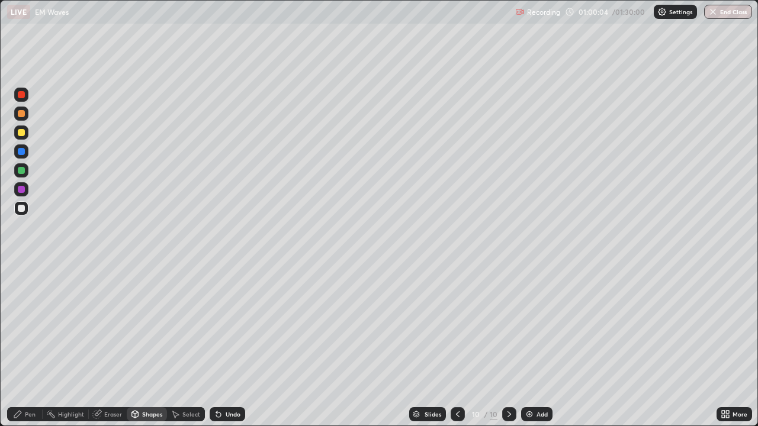
click at [159, 346] on div "Shapes" at bounding box center [147, 415] width 40 height 14
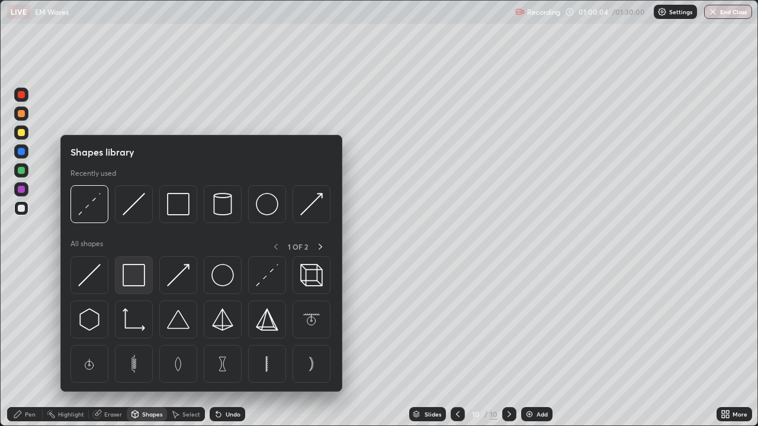
click at [141, 284] on img at bounding box center [134, 275] width 23 height 23
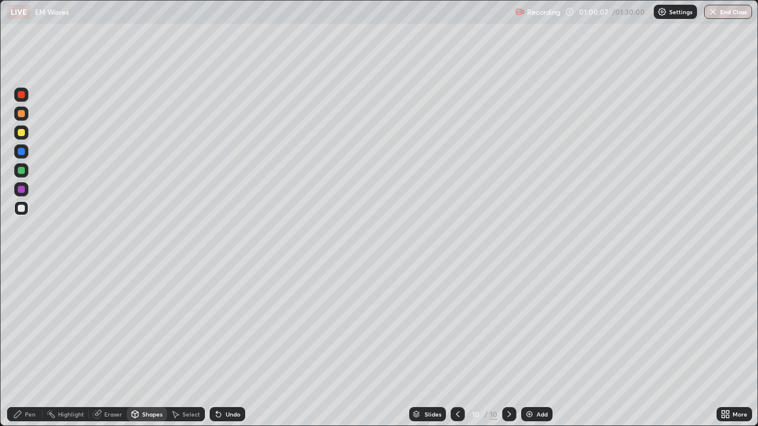
click at [35, 346] on div "Pen" at bounding box center [30, 415] width 11 height 6
click at [151, 346] on div "Shapes" at bounding box center [152, 415] width 20 height 6
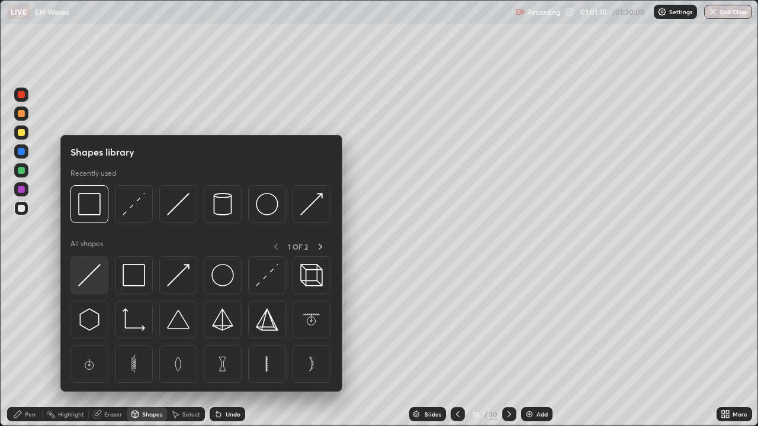
click at [100, 284] on img at bounding box center [89, 275] width 23 height 23
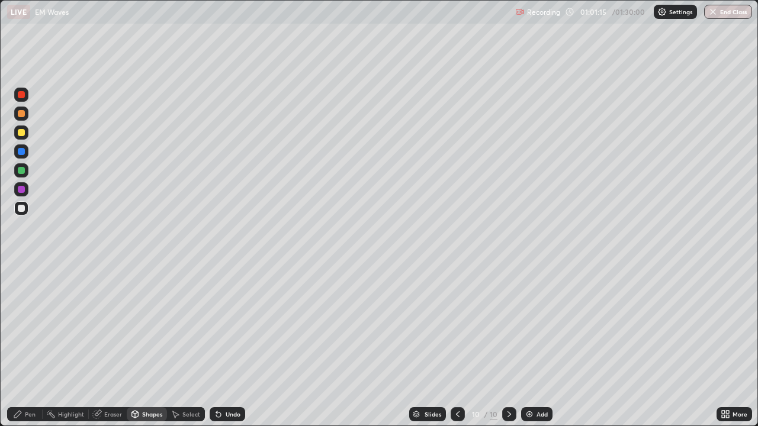
click at [233, 346] on div "Undo" at bounding box center [233, 415] width 15 height 6
click at [191, 346] on div "Select" at bounding box center [191, 415] width 18 height 6
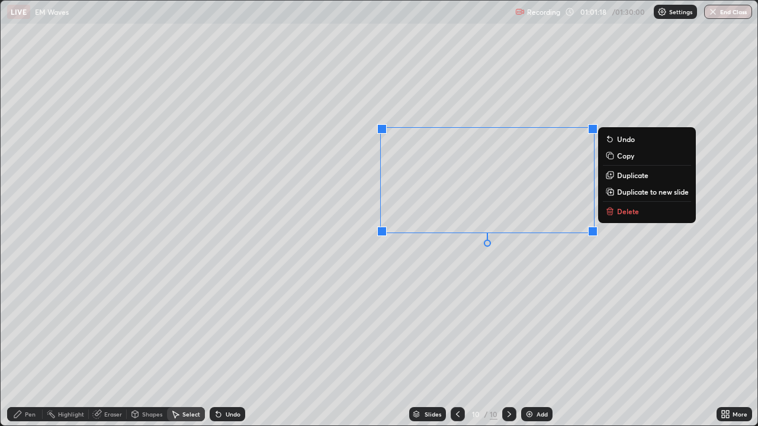
click at [456, 266] on div "0 ° Undo Copy Duplicate Duplicate to new slide Delete" at bounding box center [379, 213] width 757 height 425
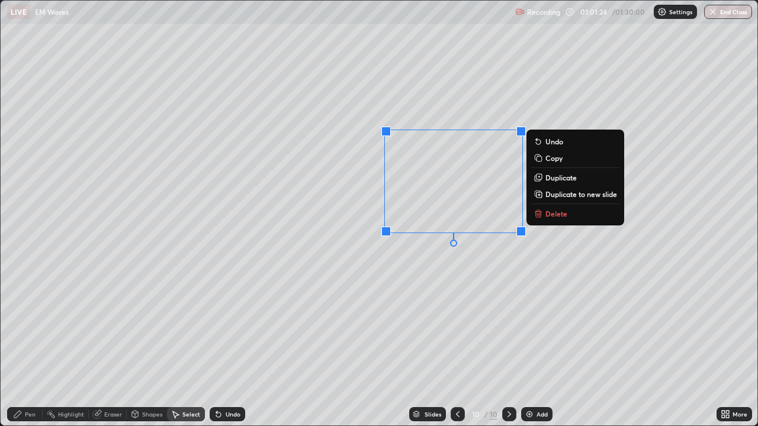
click at [33, 346] on div "Pen" at bounding box center [30, 415] width 11 height 6
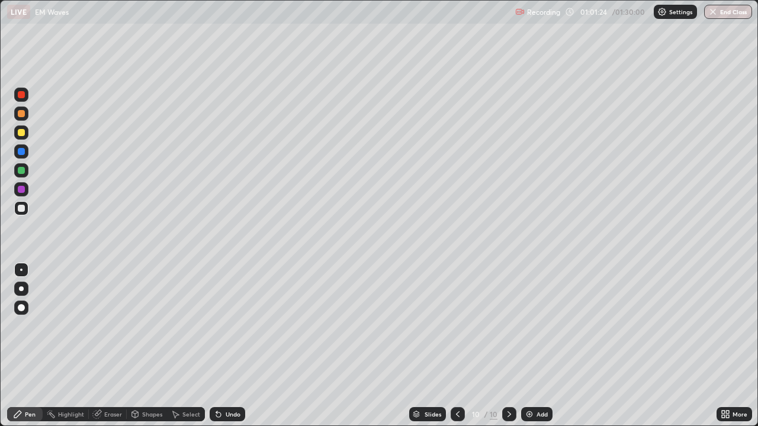
click at [154, 346] on div "Shapes" at bounding box center [152, 415] width 20 height 6
click at [24, 173] on div at bounding box center [21, 170] width 14 height 14
click at [38, 346] on div "Pen" at bounding box center [25, 415] width 36 height 14
click at [27, 131] on div at bounding box center [21, 133] width 14 height 14
click at [155, 346] on div "Shapes" at bounding box center [152, 415] width 20 height 6
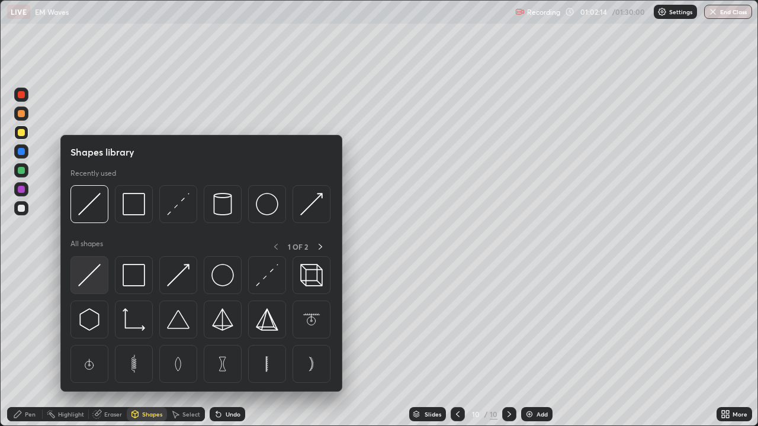
click at [97, 287] on img at bounding box center [89, 275] width 23 height 23
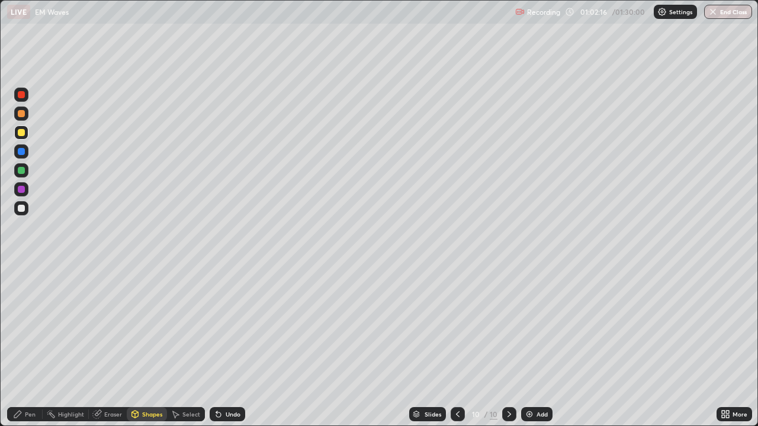
click at [28, 214] on div at bounding box center [21, 208] width 14 height 19
click at [33, 346] on div "Pen" at bounding box center [30, 415] width 11 height 6
click at [152, 346] on div "Shapes" at bounding box center [152, 415] width 20 height 6
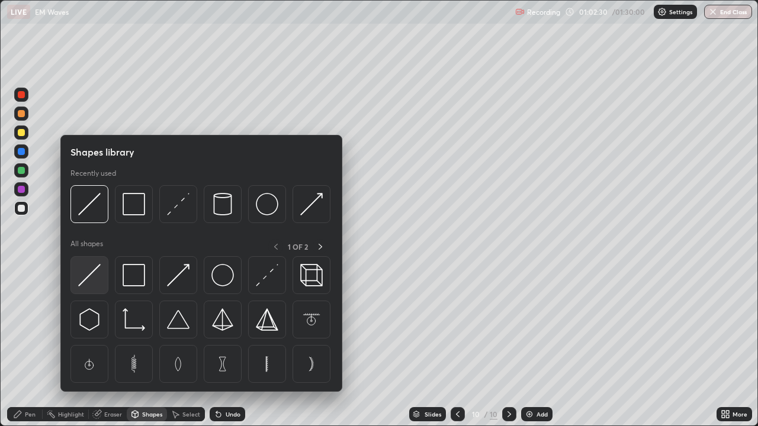
click at [95, 280] on img at bounding box center [89, 275] width 23 height 23
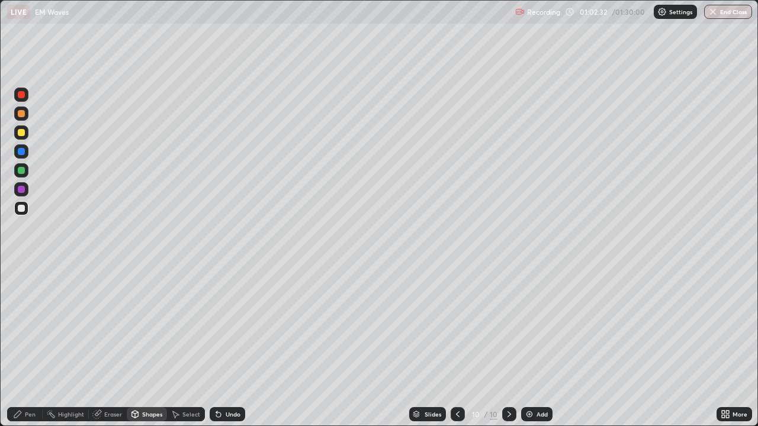
click at [22, 172] on div at bounding box center [21, 170] width 7 height 7
click at [33, 346] on div "Pen" at bounding box center [30, 415] width 11 height 6
click at [21, 214] on div at bounding box center [21, 208] width 14 height 14
click at [178, 346] on icon at bounding box center [175, 414] width 9 height 9
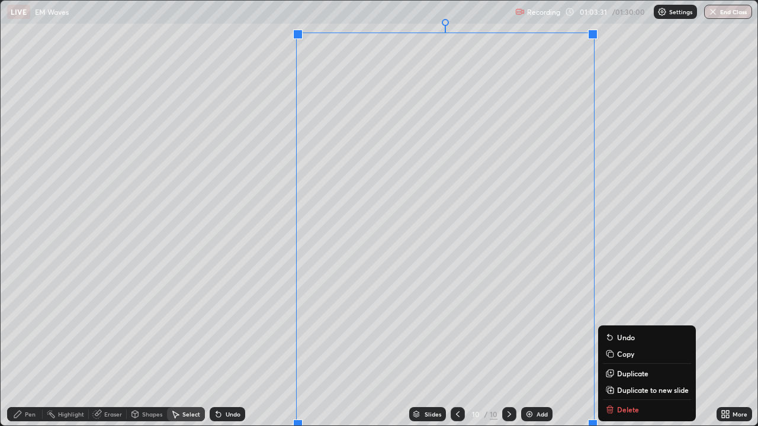
click at [630, 346] on p "Duplicate to new slide" at bounding box center [653, 390] width 72 height 9
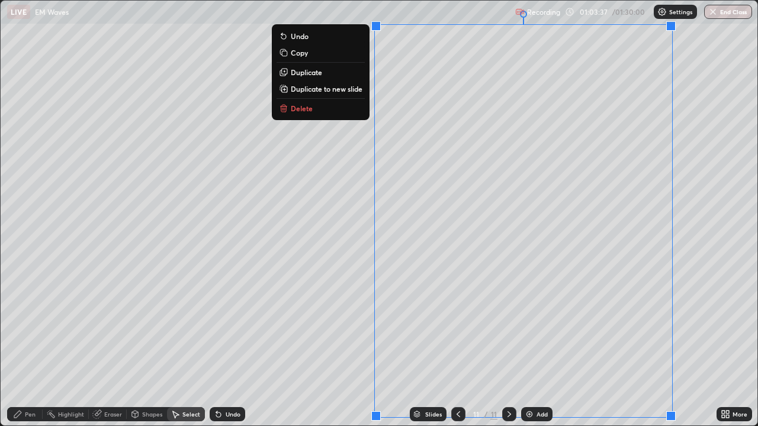
click at [37, 346] on div "Pen" at bounding box center [25, 415] width 36 height 14
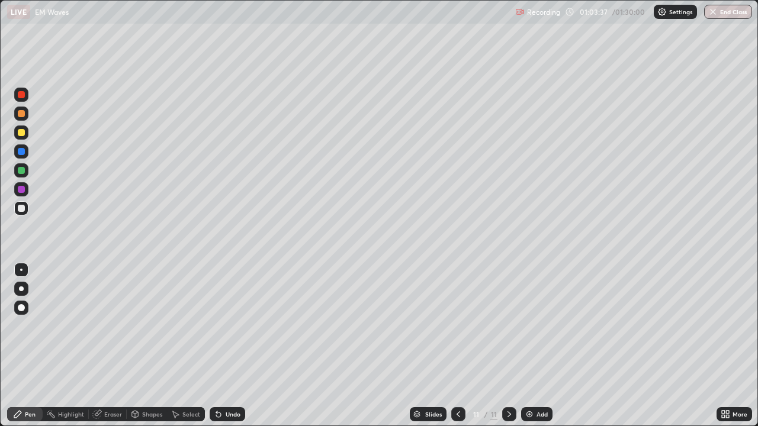
click at [138, 346] on icon at bounding box center [134, 414] width 9 height 9
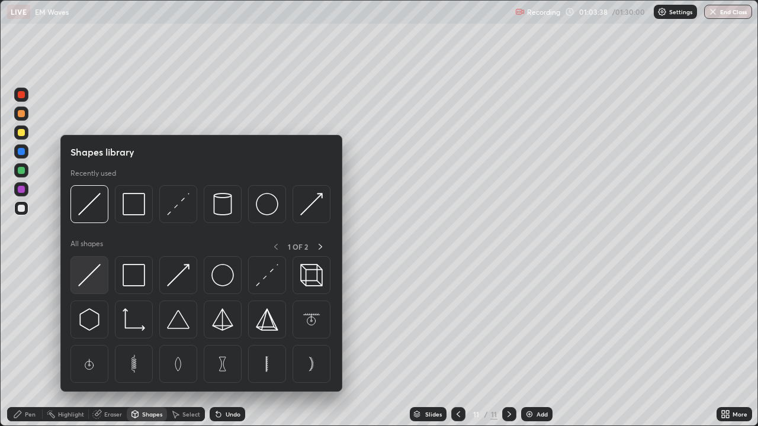
click at [92, 277] on img at bounding box center [89, 275] width 23 height 23
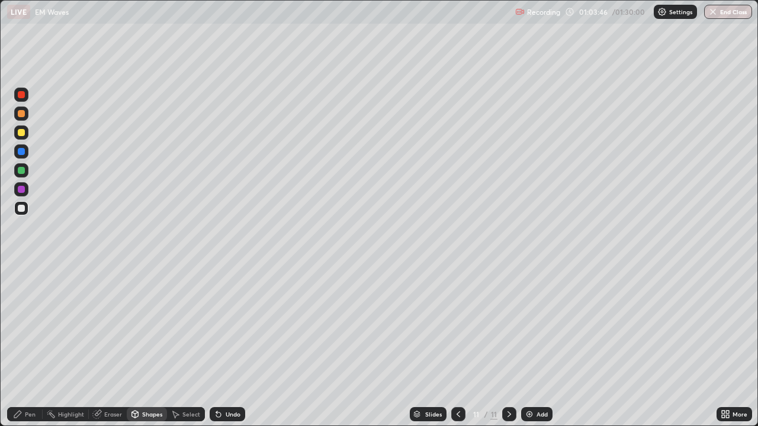
click at [144, 346] on div "Shapes" at bounding box center [152, 415] width 20 height 6
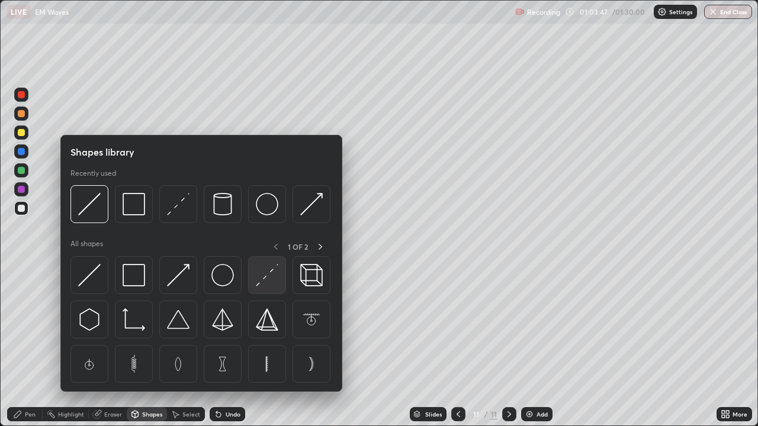
click at [262, 278] on img at bounding box center [267, 275] width 23 height 23
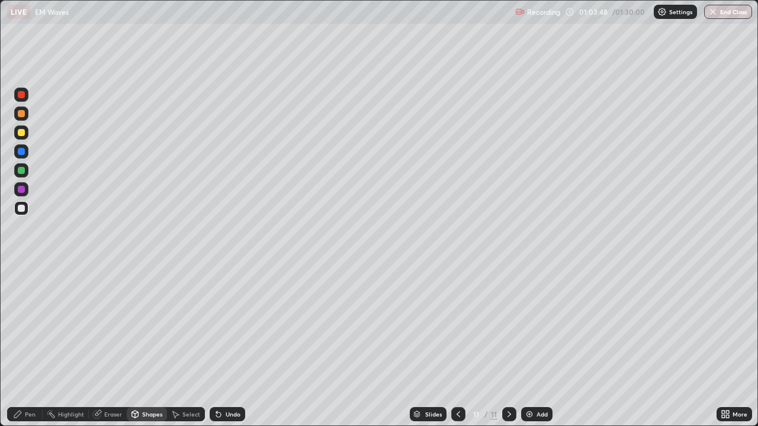
click at [22, 133] on div at bounding box center [21, 132] width 7 height 7
click at [20, 346] on div "Pen" at bounding box center [25, 415] width 36 height 14
click at [20, 171] on div at bounding box center [21, 170] width 7 height 7
click at [152, 346] on div "Shapes" at bounding box center [152, 415] width 20 height 6
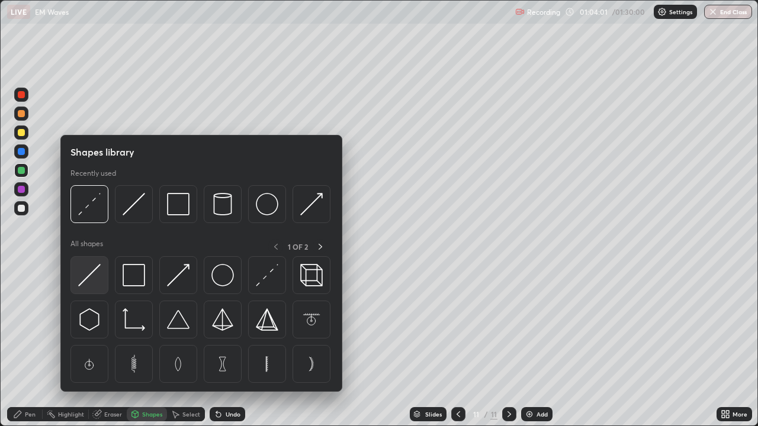
click at [89, 278] on img at bounding box center [89, 275] width 23 height 23
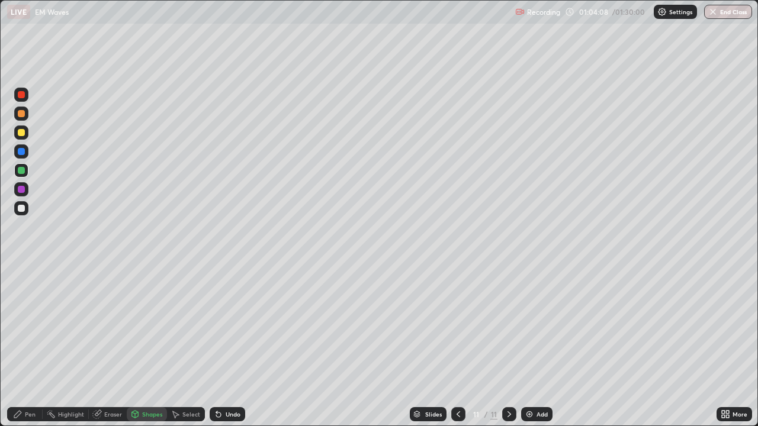
click at [29, 346] on div "Pen" at bounding box center [25, 415] width 36 height 14
click at [231, 346] on div "Undo" at bounding box center [233, 415] width 15 height 6
click at [222, 346] on icon at bounding box center [218, 414] width 9 height 9
click at [123, 346] on div "Eraser" at bounding box center [108, 415] width 38 height 14
click at [107, 346] on div "Eraser" at bounding box center [113, 415] width 18 height 6
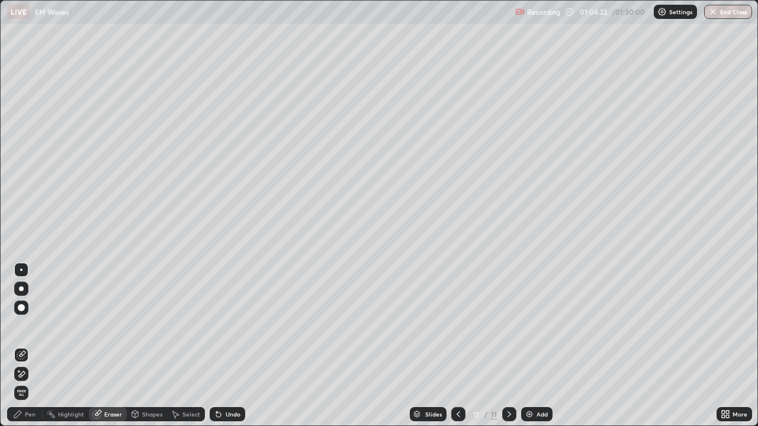
click at [38, 346] on div "Pen" at bounding box center [25, 415] width 36 height 14
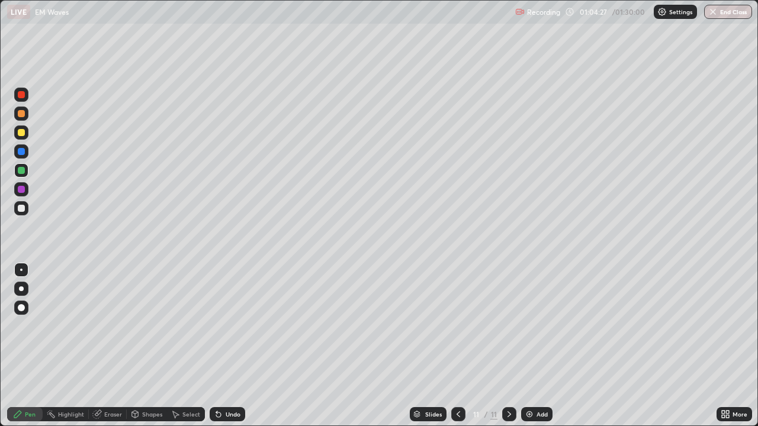
click at [21, 209] on div at bounding box center [21, 208] width 7 height 7
click at [153, 346] on div "Shapes" at bounding box center [147, 415] width 40 height 14
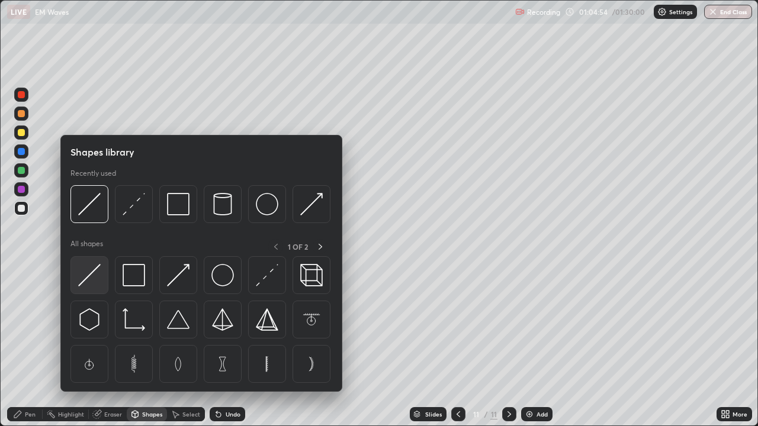
click at [100, 279] on img at bounding box center [89, 275] width 23 height 23
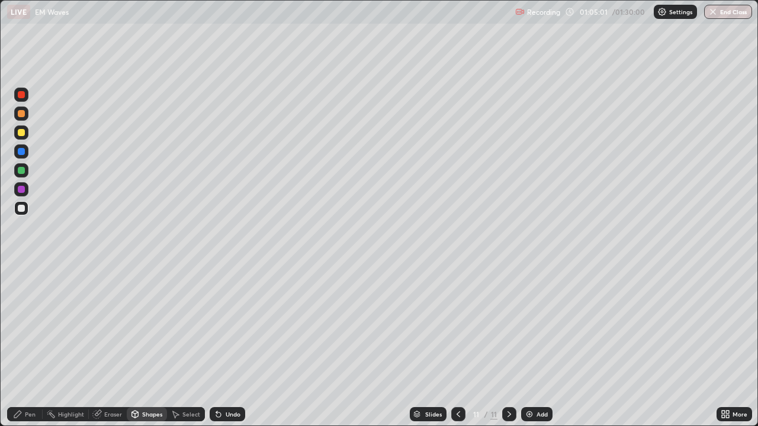
click at [21, 190] on div at bounding box center [21, 189] width 7 height 7
click at [35, 346] on div "Pen" at bounding box center [30, 415] width 11 height 6
click at [724, 346] on icon at bounding box center [723, 416] width 3 height 3
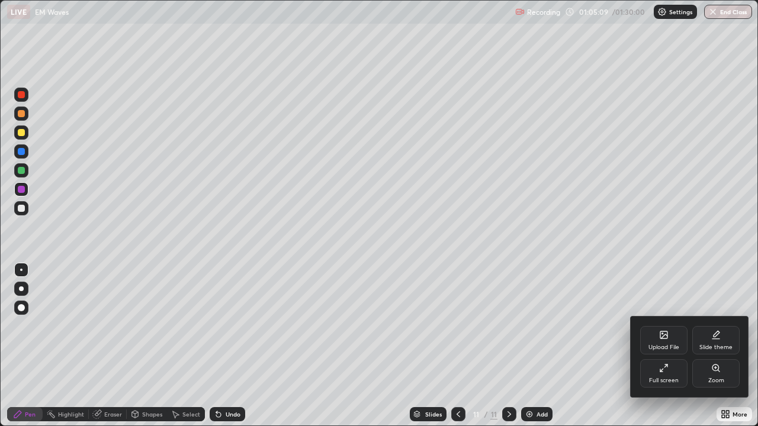
click at [665, 346] on div "Full screen" at bounding box center [664, 381] width 30 height 6
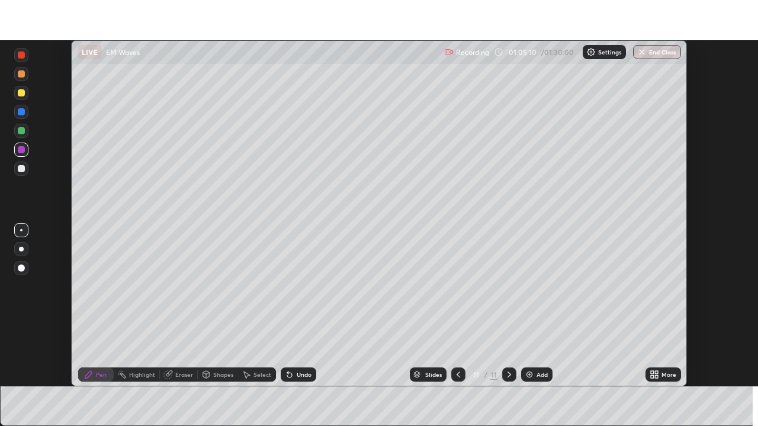
scroll to position [58883, 58472]
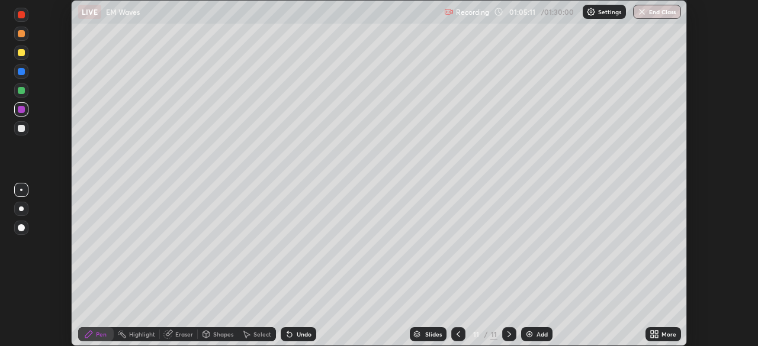
click at [288, 335] on icon at bounding box center [289, 335] width 5 height 5
click at [294, 340] on div "Undo" at bounding box center [299, 335] width 36 height 14
click at [289, 333] on icon at bounding box center [289, 335] width 5 height 5
click at [293, 333] on div "Undo" at bounding box center [299, 335] width 36 height 14
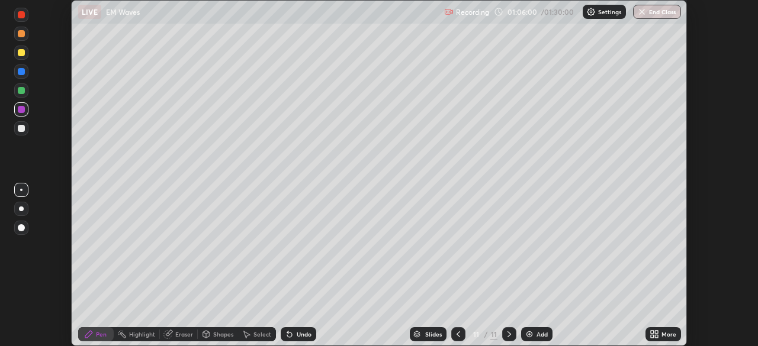
click at [297, 335] on div "Undo" at bounding box center [304, 335] width 15 height 6
click at [658, 335] on icon at bounding box center [654, 334] width 9 height 9
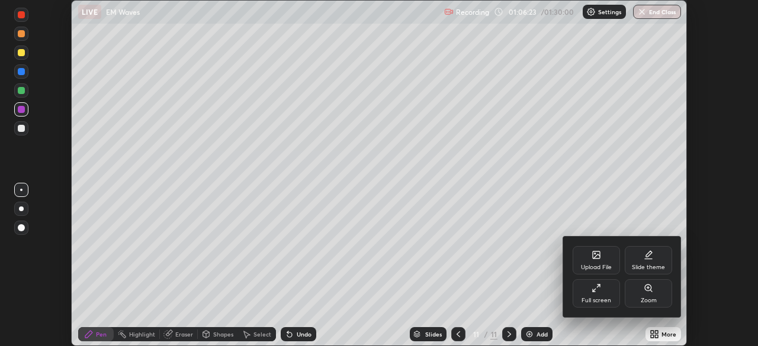
click at [605, 292] on div "Full screen" at bounding box center [596, 294] width 47 height 28
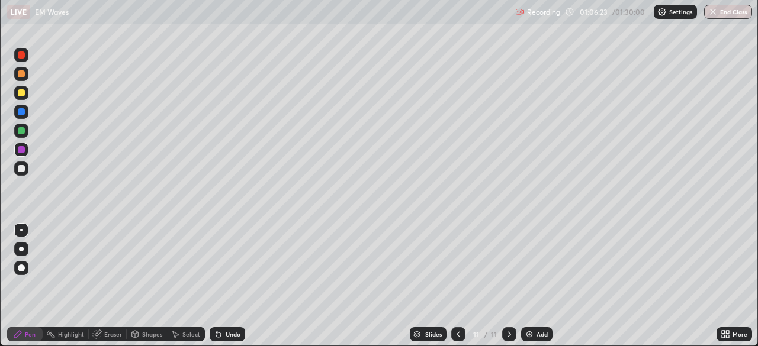
scroll to position [426, 758]
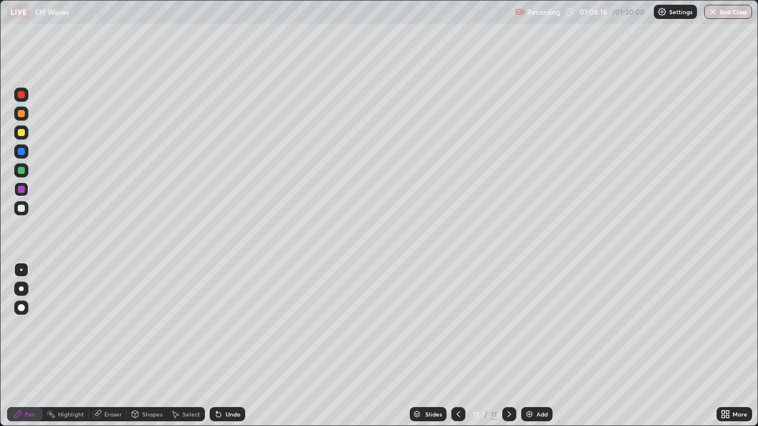
click at [152, 346] on div "Shapes" at bounding box center [152, 415] width 20 height 6
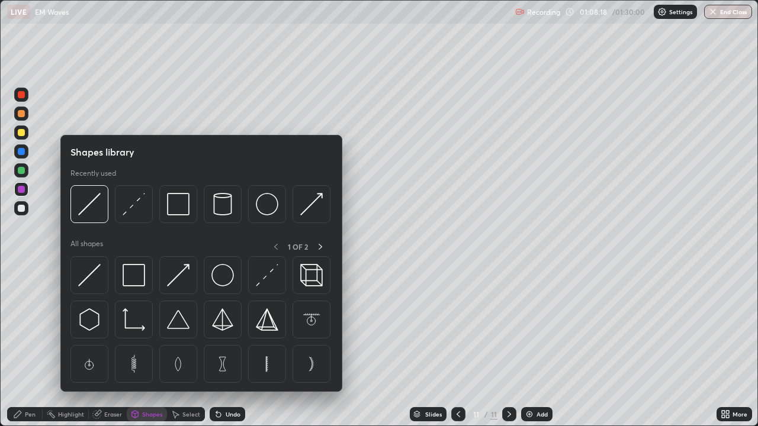
click at [191, 346] on div "Select" at bounding box center [186, 415] width 38 height 14
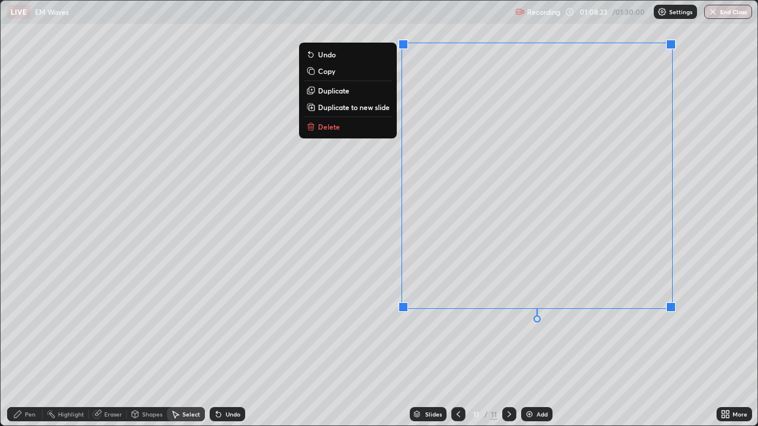
click at [332, 129] on p "Delete" at bounding box center [329, 126] width 22 height 9
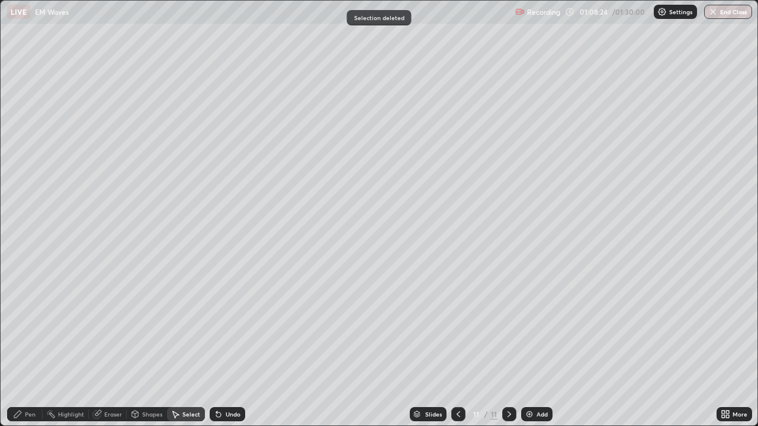
click at [148, 346] on div "Shapes" at bounding box center [147, 415] width 40 height 14
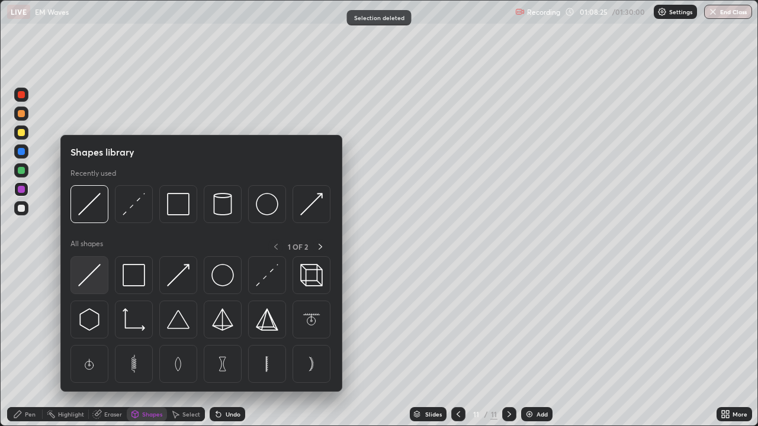
click at [95, 284] on img at bounding box center [89, 275] width 23 height 23
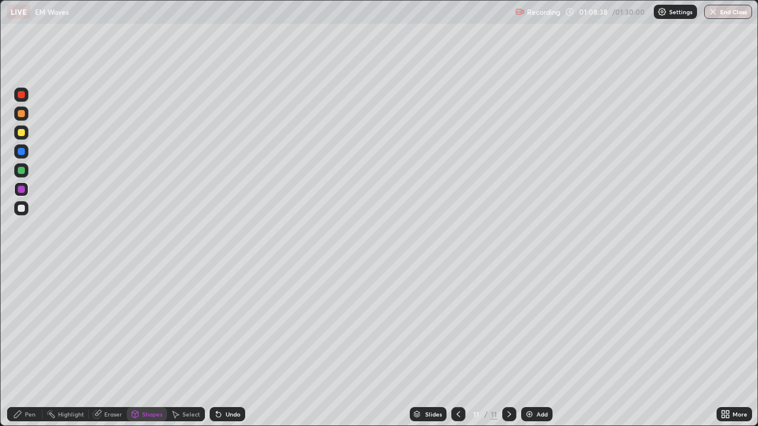
click at [152, 346] on div "Shapes" at bounding box center [147, 415] width 40 height 14
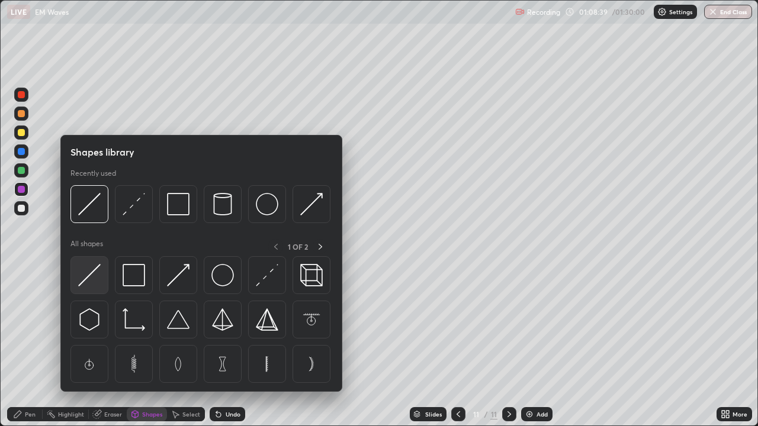
click at [89, 277] on img at bounding box center [89, 275] width 23 height 23
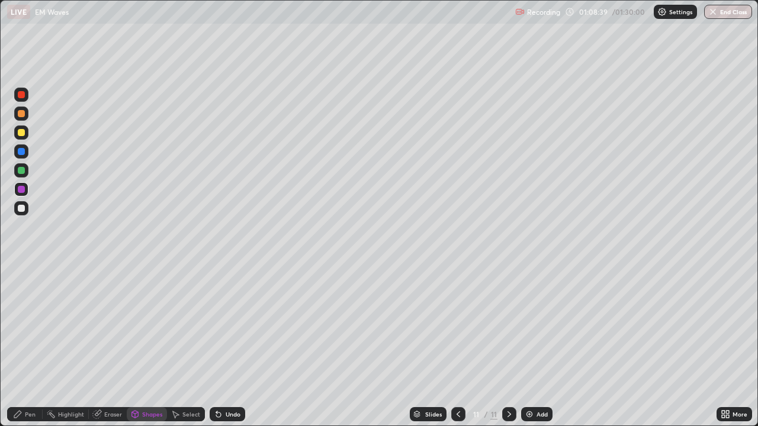
click at [25, 213] on div at bounding box center [21, 208] width 14 height 14
click at [152, 346] on div "Shapes" at bounding box center [152, 415] width 20 height 6
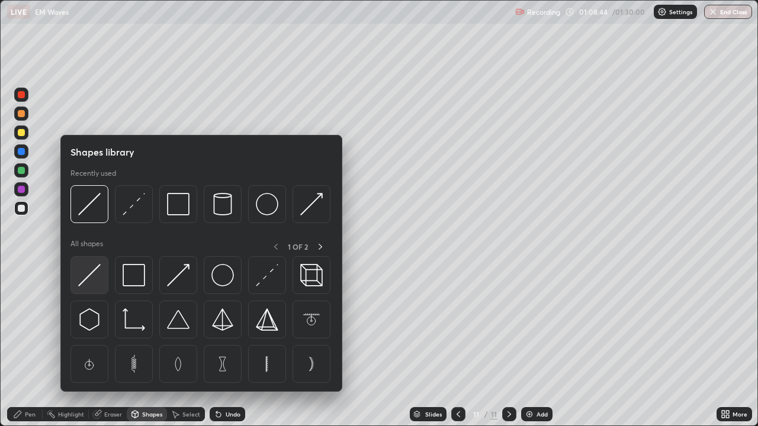
click at [101, 279] on img at bounding box center [89, 275] width 23 height 23
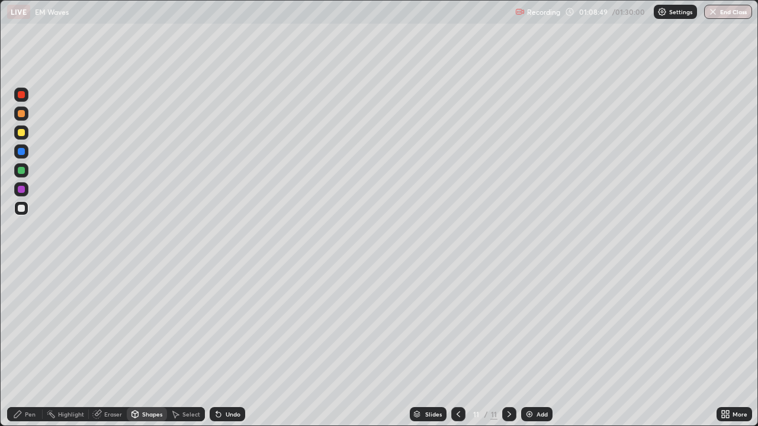
click at [40, 346] on div "Pen" at bounding box center [25, 415] width 36 height 14
click at [24, 171] on div at bounding box center [21, 170] width 7 height 7
click at [20, 136] on div at bounding box center [21, 132] width 7 height 7
click at [146, 346] on div "Shapes" at bounding box center [152, 415] width 20 height 6
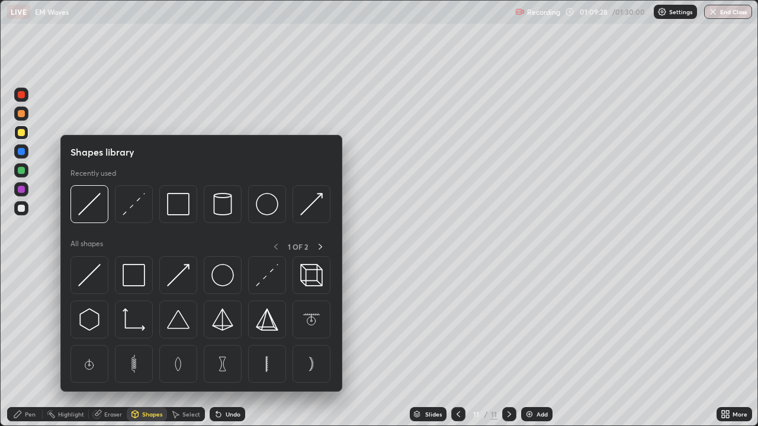
click at [151, 346] on div "Shapes" at bounding box center [147, 415] width 40 height 14
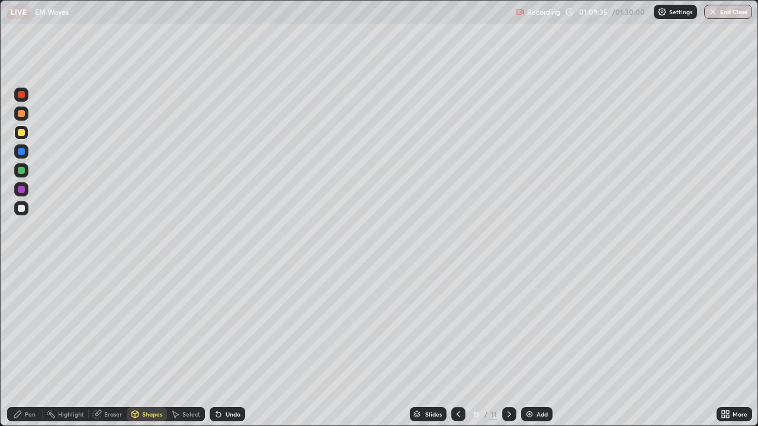
click at [34, 346] on div "Pen" at bounding box center [30, 415] width 11 height 6
click at [217, 346] on icon at bounding box center [218, 415] width 5 height 5
click at [227, 346] on div "Undo" at bounding box center [228, 415] width 36 height 14
click at [232, 346] on div "Undo" at bounding box center [233, 415] width 15 height 6
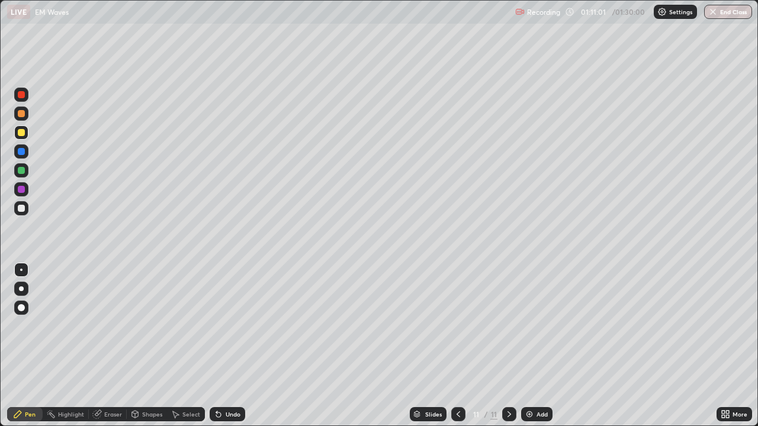
click at [232, 346] on div "Undo" at bounding box center [233, 415] width 15 height 6
click at [235, 346] on div "Undo" at bounding box center [228, 415] width 36 height 14
click at [240, 346] on div "Undo" at bounding box center [228, 415] width 36 height 14
click at [239, 346] on div "Undo" at bounding box center [228, 415] width 36 height 14
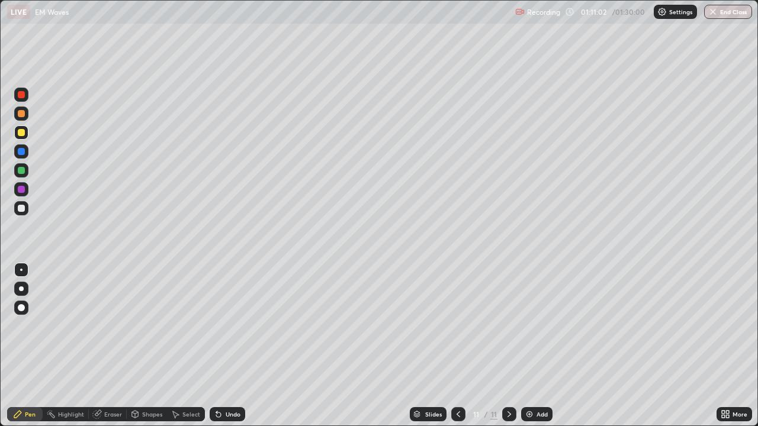
click at [239, 346] on div "Undo" at bounding box center [228, 415] width 36 height 14
click at [24, 172] on div at bounding box center [21, 170] width 7 height 7
click at [148, 346] on div "Shapes" at bounding box center [147, 415] width 40 height 14
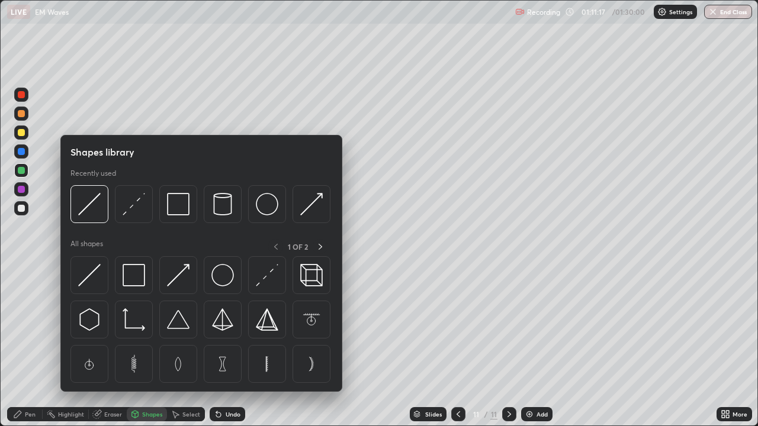
click at [143, 346] on div "Shapes" at bounding box center [152, 415] width 20 height 6
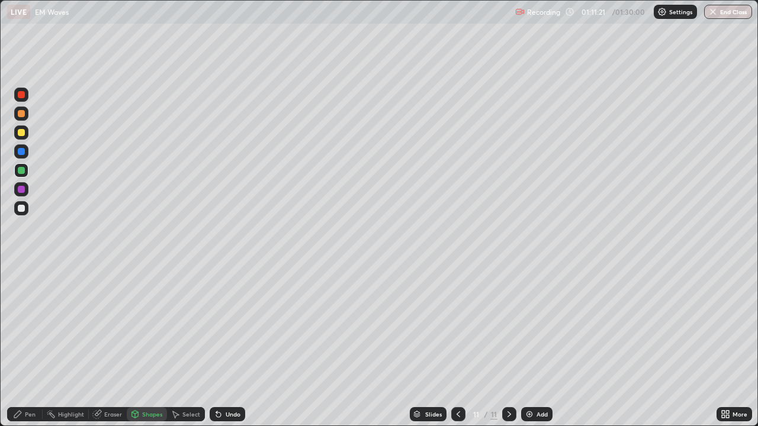
click at [30, 346] on div "Pen" at bounding box center [25, 415] width 36 height 14
click at [151, 346] on div "Shapes" at bounding box center [152, 415] width 20 height 6
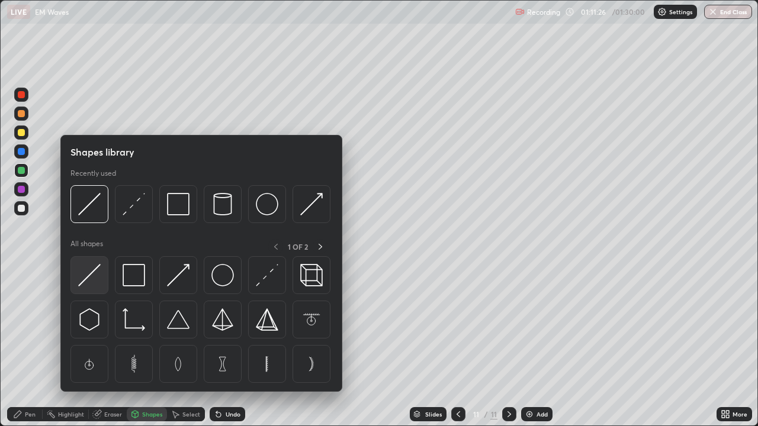
click at [89, 280] on img at bounding box center [89, 275] width 23 height 23
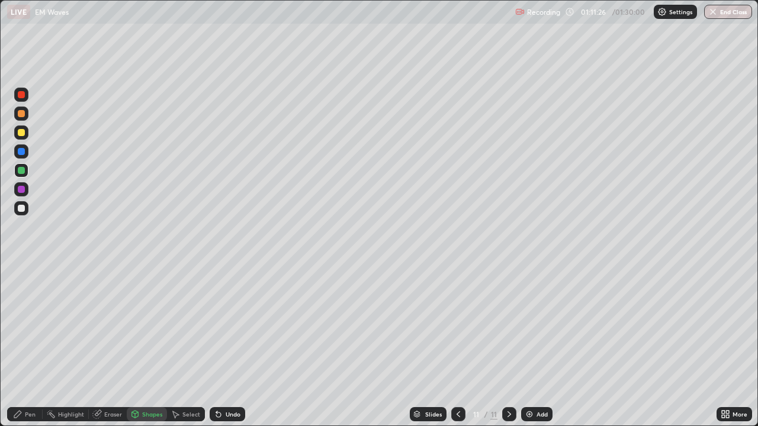
click at [26, 134] on div at bounding box center [21, 133] width 14 height 14
click at [229, 346] on div "Undo" at bounding box center [233, 415] width 15 height 6
click at [25, 346] on div "Pen" at bounding box center [25, 415] width 36 height 14
click at [188, 346] on div "Select" at bounding box center [191, 415] width 18 height 6
click at [537, 346] on div "Add" at bounding box center [536, 415] width 31 height 14
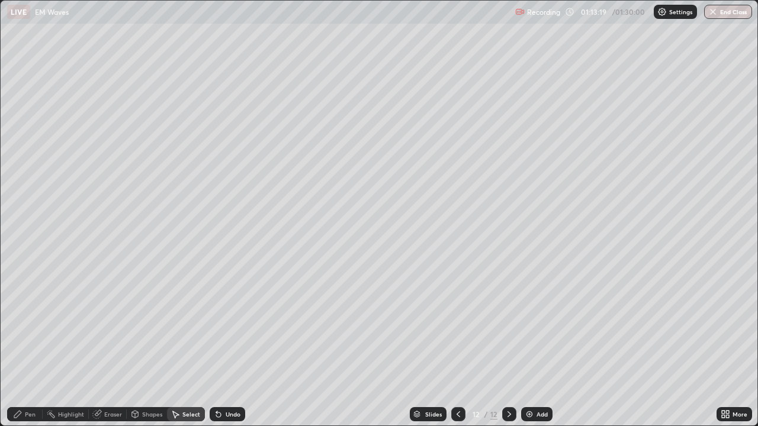
click at [27, 346] on div "Pen" at bounding box center [30, 415] width 11 height 6
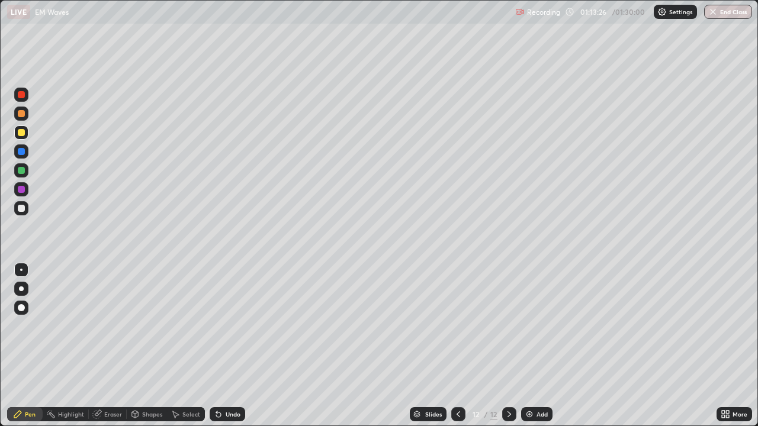
click at [238, 346] on div "Undo" at bounding box center [228, 415] width 36 height 14
click at [25, 212] on div at bounding box center [21, 208] width 14 height 14
click at [232, 346] on div "Undo" at bounding box center [233, 415] width 15 height 6
click at [153, 346] on div "Shapes" at bounding box center [147, 415] width 40 height 14
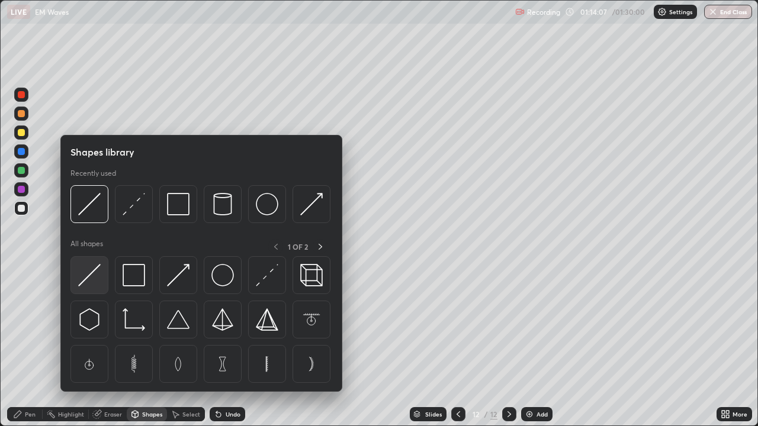
click at [92, 281] on img at bounding box center [89, 275] width 23 height 23
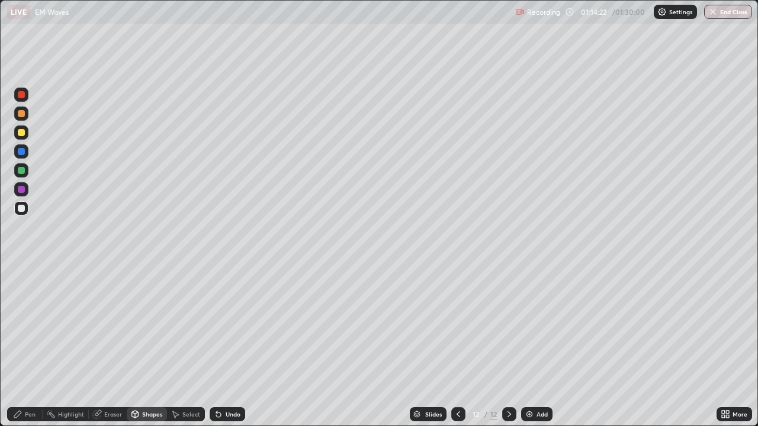
click at [229, 346] on div "Undo" at bounding box center [228, 415] width 36 height 14
click at [32, 346] on div "Pen" at bounding box center [30, 415] width 11 height 6
click at [20, 190] on div at bounding box center [21, 189] width 7 height 7
click at [22, 211] on div at bounding box center [21, 208] width 7 height 7
click at [532, 346] on img at bounding box center [529, 414] width 9 height 9
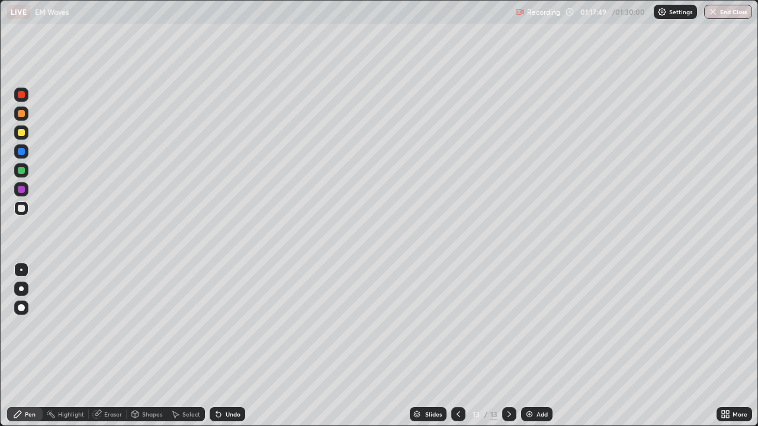
click at [27, 195] on div at bounding box center [21, 189] width 14 height 19
click at [152, 346] on div "Shapes" at bounding box center [147, 415] width 40 height 14
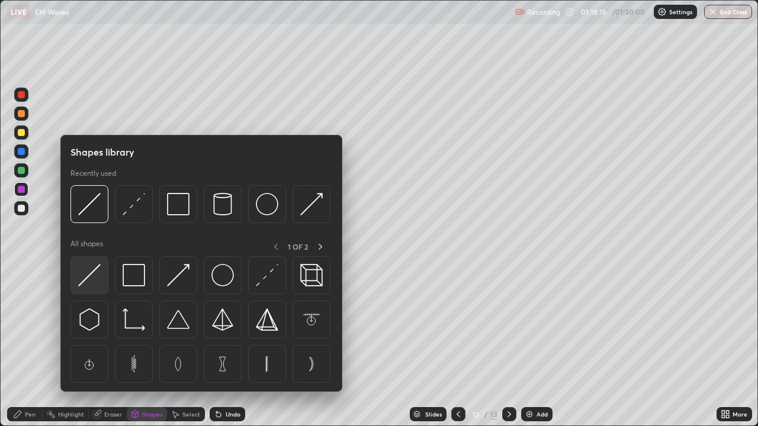
click at [101, 275] on img at bounding box center [89, 275] width 23 height 23
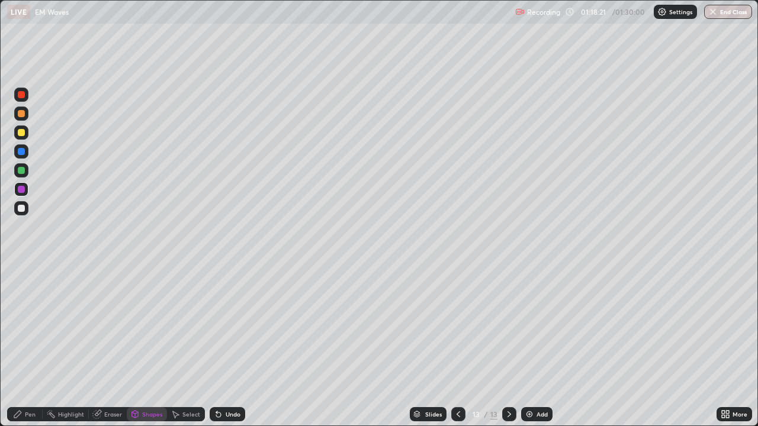
click at [190, 346] on div "Select" at bounding box center [191, 415] width 18 height 6
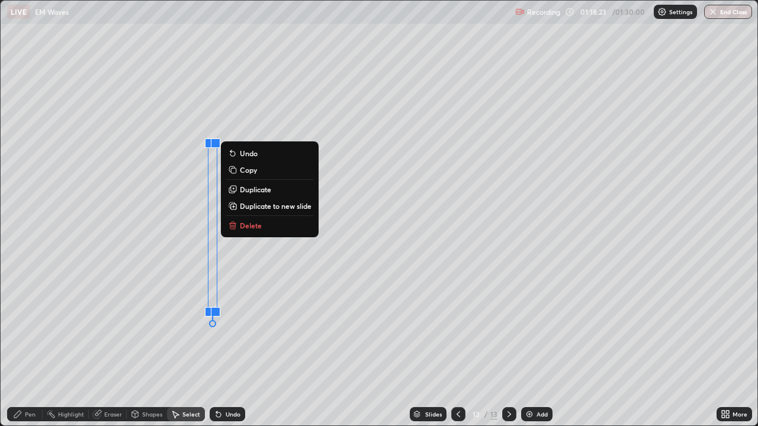
click at [245, 192] on p "Duplicate" at bounding box center [255, 189] width 31 height 9
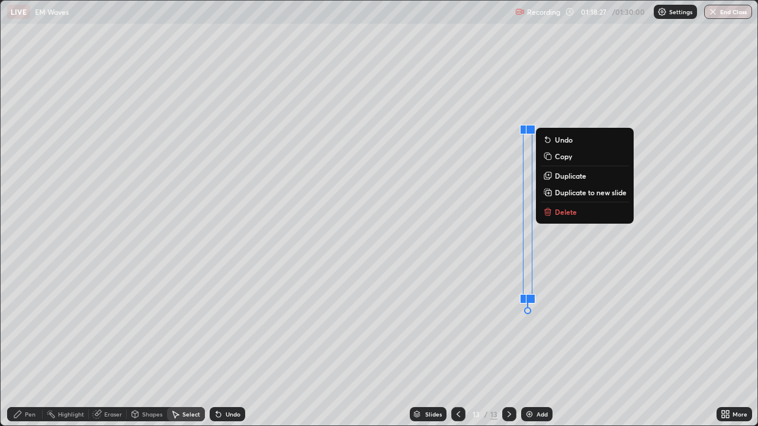
click at [35, 346] on div "Pen" at bounding box center [25, 415] width 36 height 14
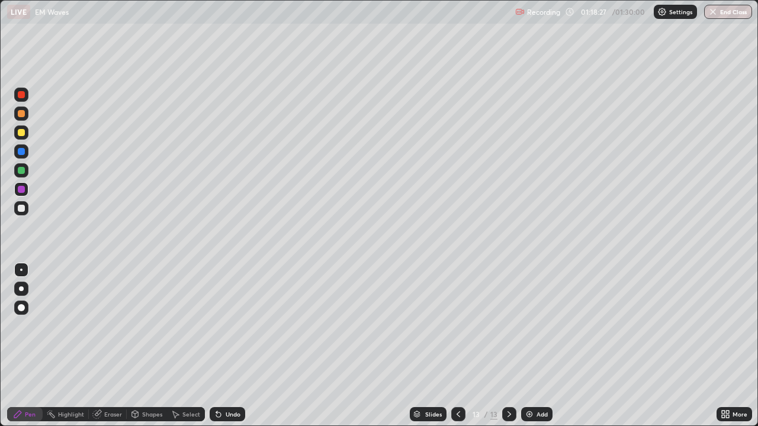
click at [145, 346] on div "Shapes" at bounding box center [147, 415] width 40 height 14
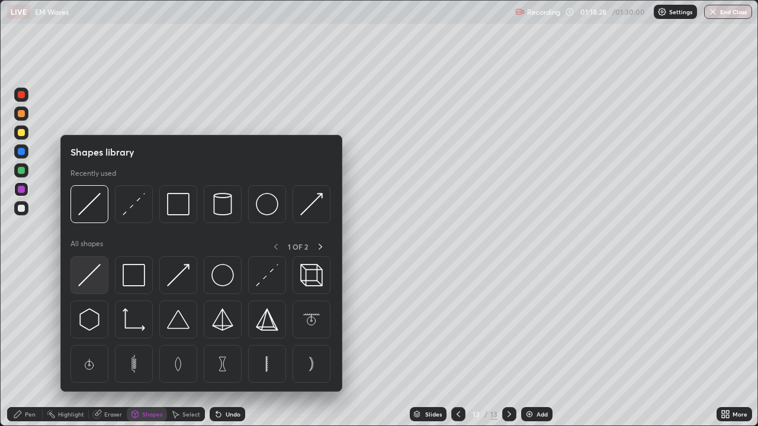
click at [106, 281] on div at bounding box center [89, 275] width 38 height 38
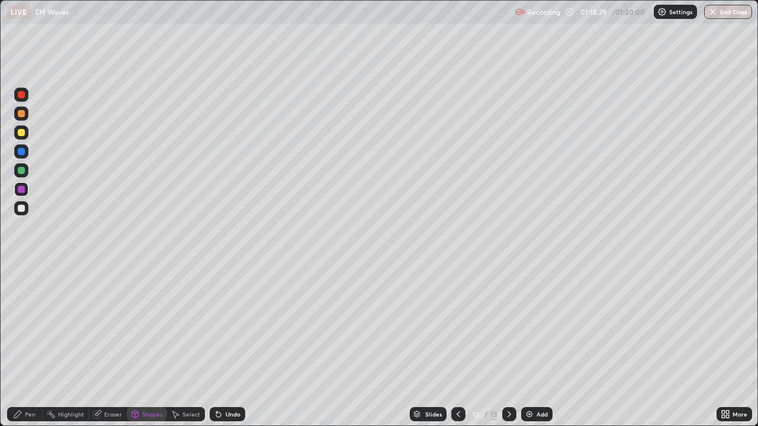
click at [23, 211] on div at bounding box center [21, 208] width 7 height 7
click at [25, 346] on div "Pen" at bounding box center [25, 415] width 36 height 14
click at [730, 346] on div "More" at bounding box center [735, 415] width 36 height 14
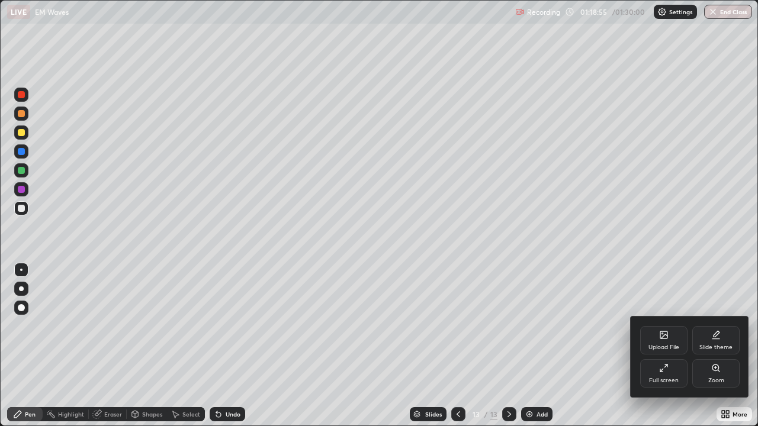
click at [664, 346] on div "Full screen" at bounding box center [663, 374] width 47 height 28
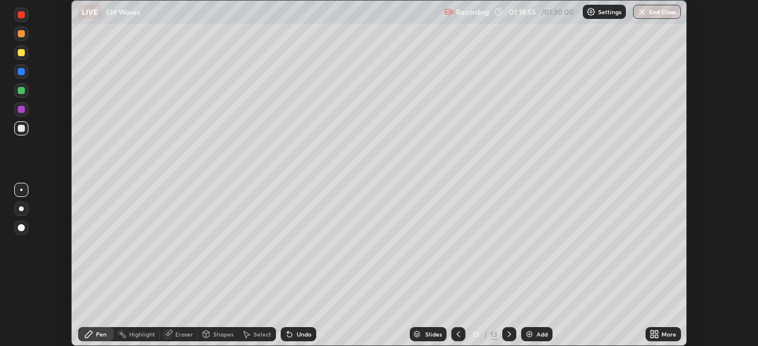
scroll to position [58883, 58472]
click at [218, 337] on div "Shapes" at bounding box center [223, 335] width 20 height 6
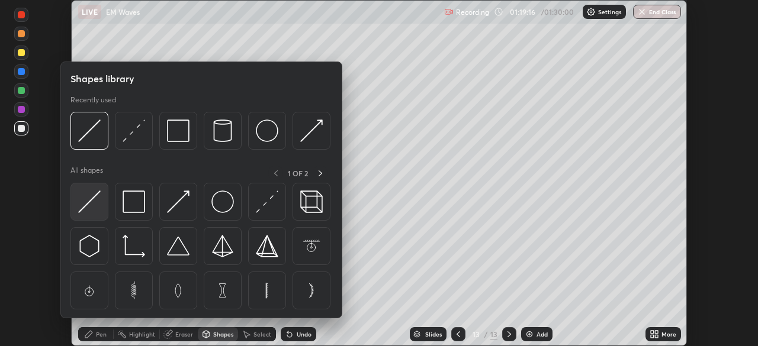
click at [92, 206] on img at bounding box center [89, 202] width 23 height 23
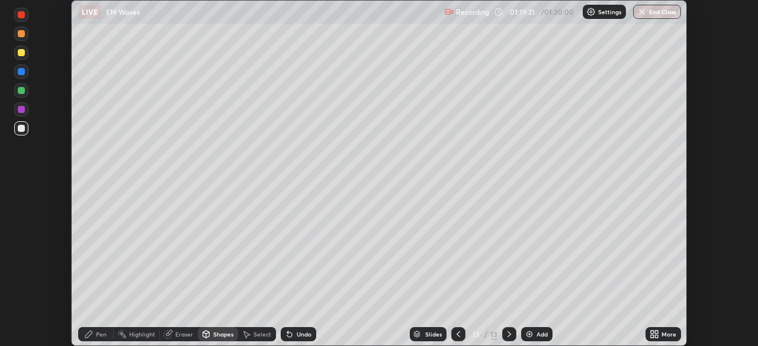
click at [301, 335] on div "Undo" at bounding box center [304, 335] width 15 height 6
click at [104, 336] on div "Pen" at bounding box center [101, 335] width 11 height 6
click at [213, 336] on div "Shapes" at bounding box center [223, 335] width 20 height 6
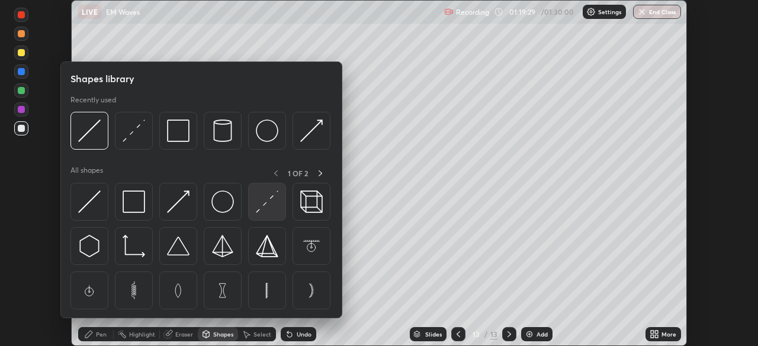
click at [277, 203] on img at bounding box center [267, 202] width 23 height 23
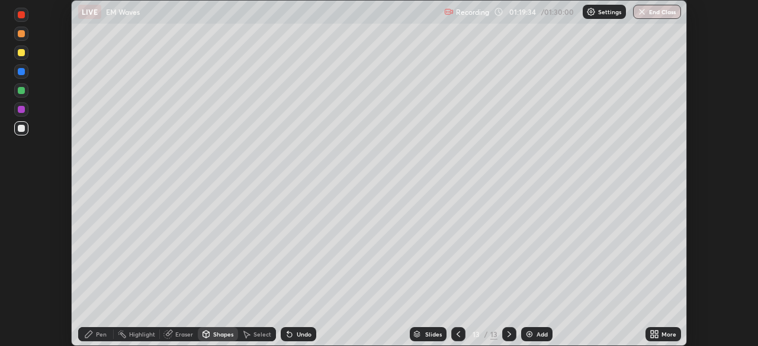
click at [23, 111] on div at bounding box center [21, 109] width 7 height 7
click at [25, 96] on div at bounding box center [21, 91] width 14 height 14
click at [218, 332] on div "Shapes" at bounding box center [223, 335] width 20 height 6
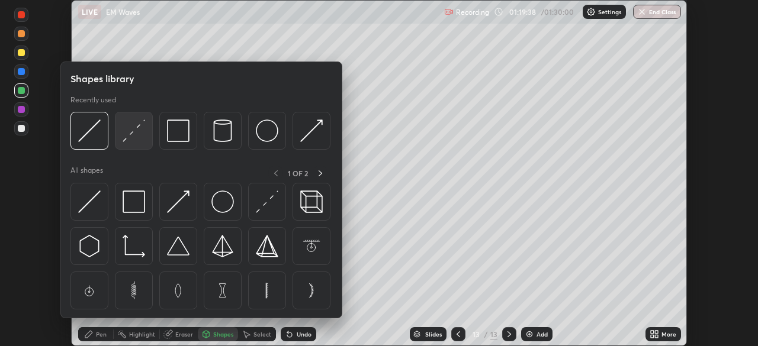
click at [140, 134] on img at bounding box center [134, 131] width 23 height 23
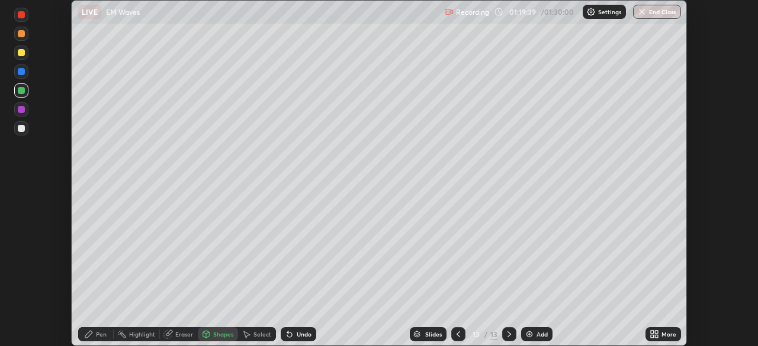
click at [223, 335] on div "Shapes" at bounding box center [223, 335] width 20 height 6
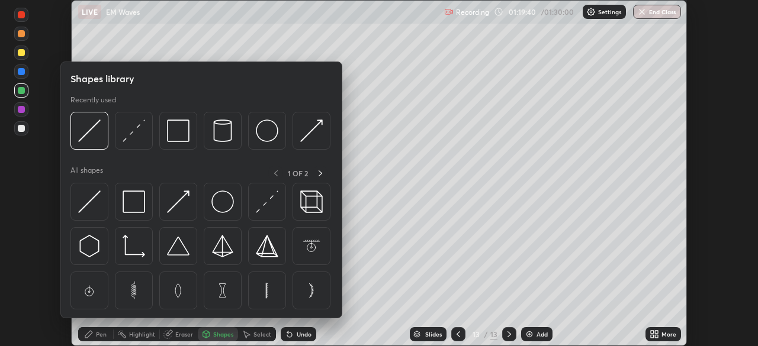
click at [216, 333] on div "Shapes" at bounding box center [223, 335] width 20 height 6
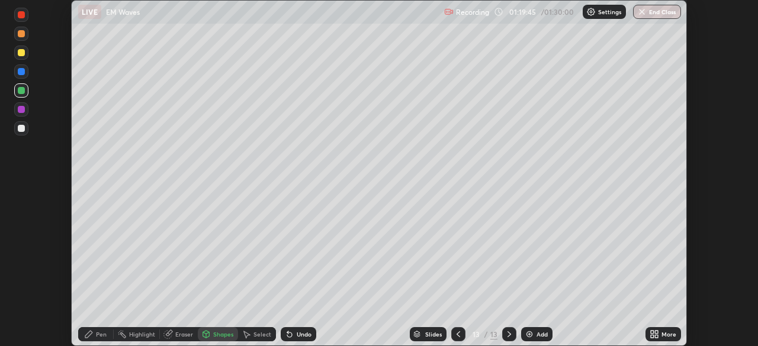
click at [105, 339] on div "Pen" at bounding box center [96, 335] width 36 height 14
click at [220, 335] on div "Shapes" at bounding box center [223, 335] width 20 height 6
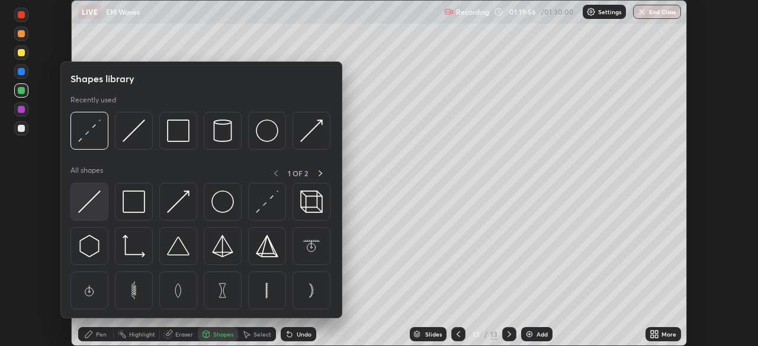
click at [101, 206] on div at bounding box center [89, 202] width 38 height 38
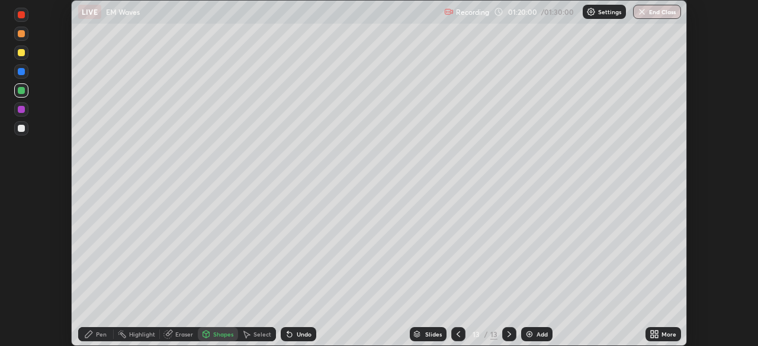
click at [297, 334] on div "Undo" at bounding box center [304, 335] width 15 height 6
click at [102, 333] on div "Pen" at bounding box center [101, 335] width 11 height 6
click at [21, 129] on div at bounding box center [21, 128] width 7 height 7
click at [221, 333] on div "Shapes" at bounding box center [223, 335] width 20 height 6
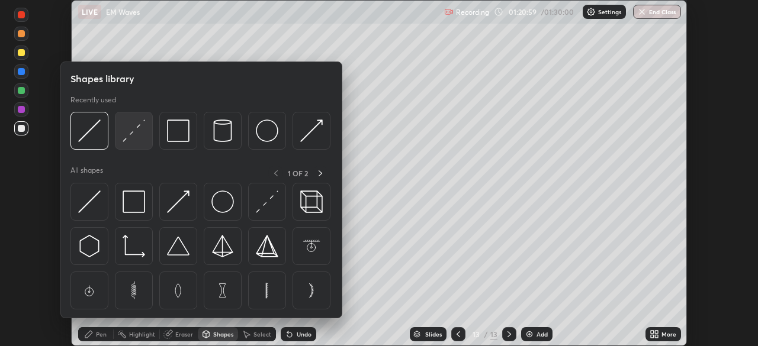
click at [137, 137] on img at bounding box center [134, 131] width 23 height 23
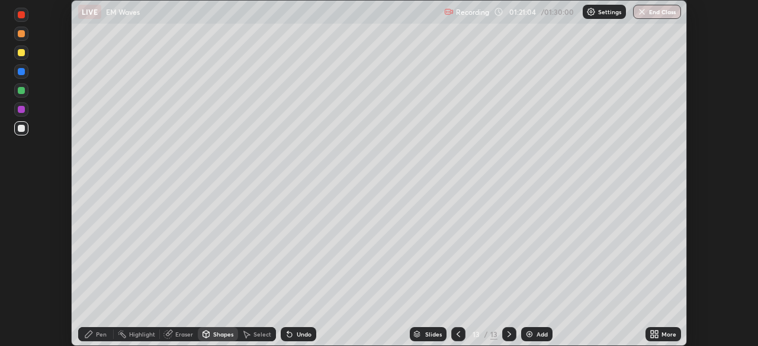
click at [107, 334] on div "Pen" at bounding box center [96, 335] width 36 height 14
click at [549, 333] on div "Add" at bounding box center [536, 335] width 31 height 14
click at [232, 332] on div "Shapes" at bounding box center [223, 335] width 20 height 6
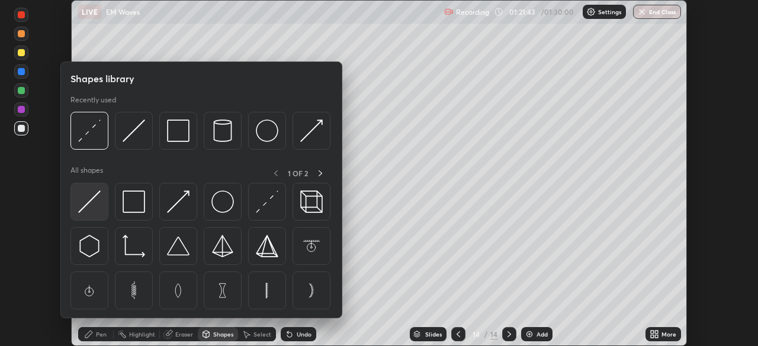
click at [100, 211] on img at bounding box center [89, 202] width 23 height 23
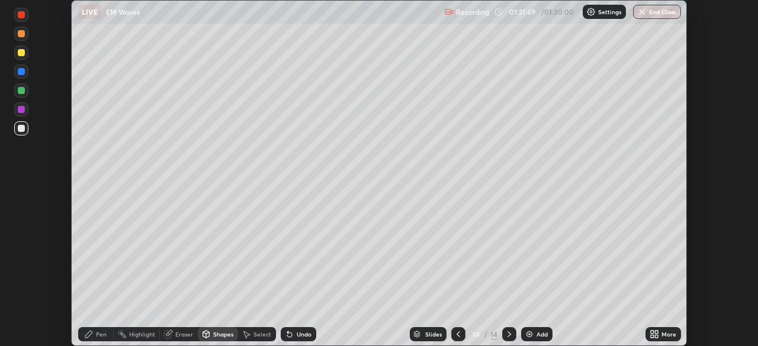
click at [98, 336] on div "Pen" at bounding box center [101, 335] width 11 height 6
click at [456, 336] on icon at bounding box center [458, 334] width 9 height 9
click at [256, 339] on div "Select" at bounding box center [257, 335] width 38 height 14
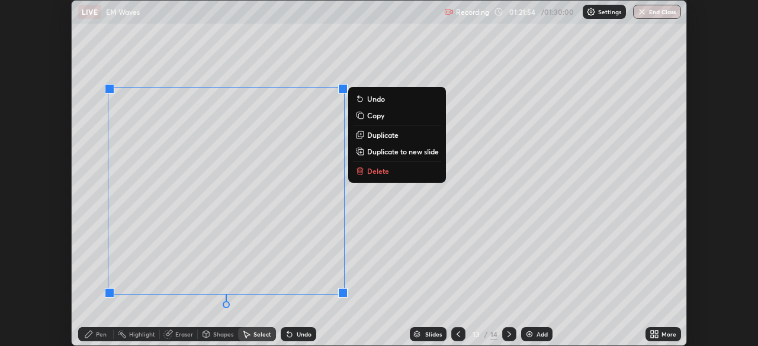
click at [368, 120] on p "Copy" at bounding box center [375, 115] width 17 height 9
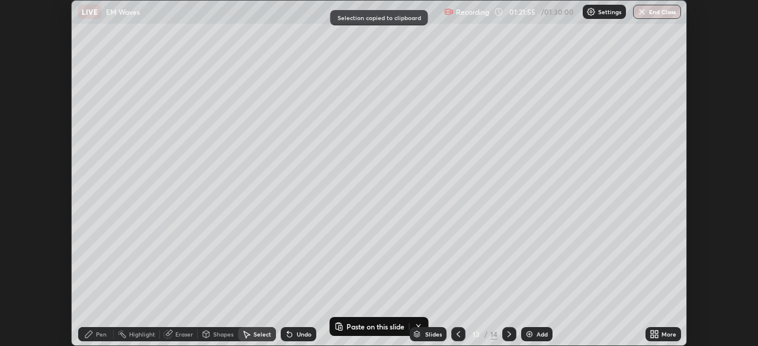
click at [506, 334] on icon at bounding box center [509, 334] width 9 height 9
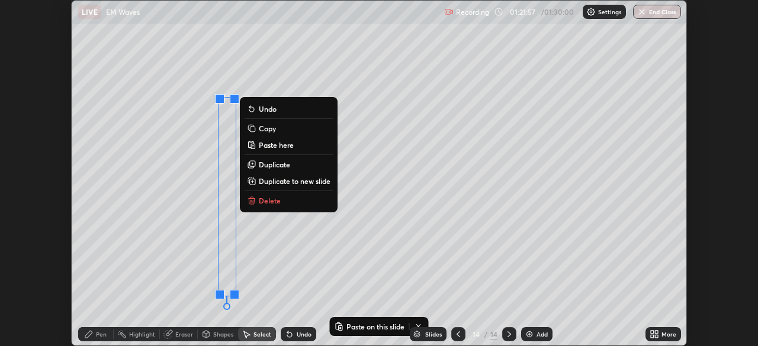
click at [269, 201] on p "Delete" at bounding box center [270, 200] width 22 height 9
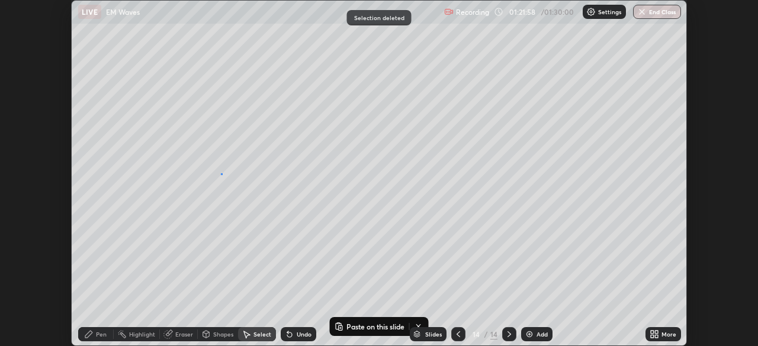
click at [220, 174] on div "0 ° Undo Copy Paste here Duplicate Duplicate to new slide Delete" at bounding box center [379, 173] width 615 height 345
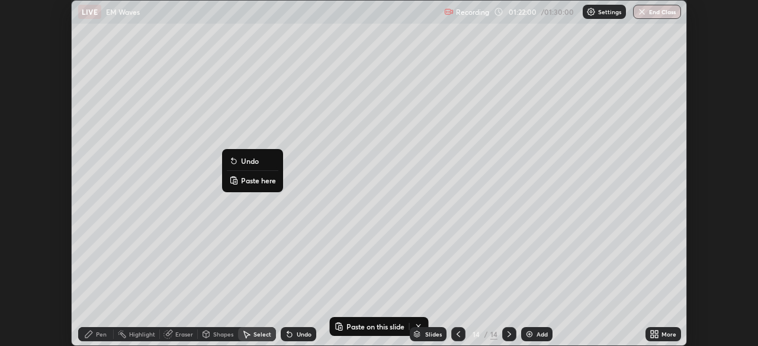
click at [247, 184] on p "Paste here" at bounding box center [258, 180] width 35 height 9
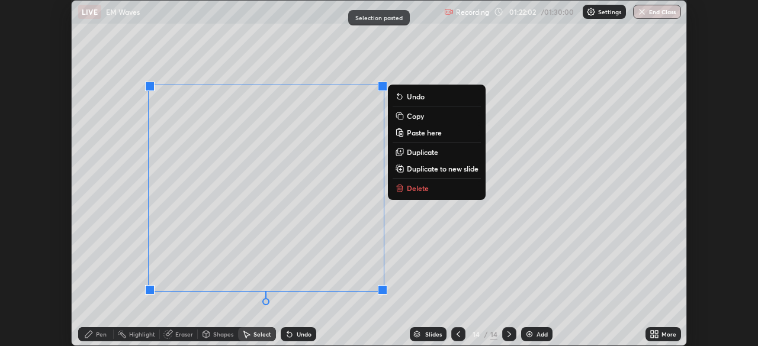
click at [174, 336] on div "Eraser" at bounding box center [179, 335] width 38 height 14
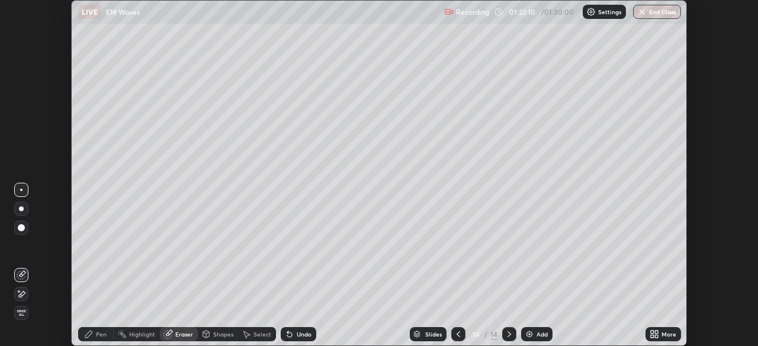
click at [103, 333] on div "Pen" at bounding box center [101, 335] width 11 height 6
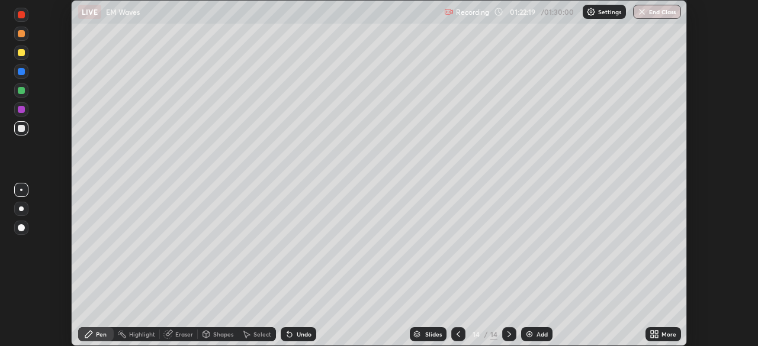
click at [22, 96] on div at bounding box center [21, 91] width 14 height 14
click at [457, 336] on icon at bounding box center [459, 335] width 4 height 6
click at [255, 339] on div "Select" at bounding box center [257, 335] width 38 height 14
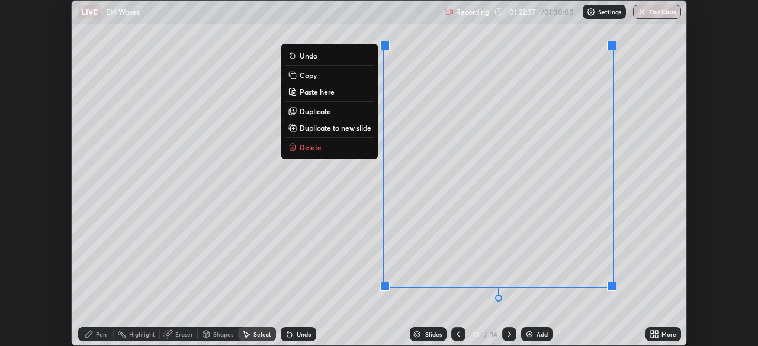
click at [309, 77] on p "Copy" at bounding box center [308, 74] width 17 height 9
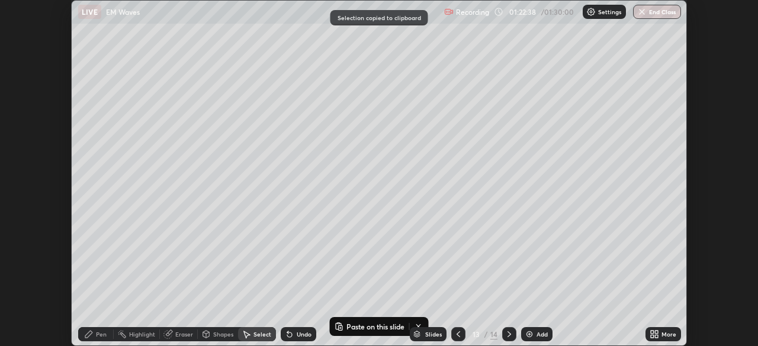
click at [507, 334] on icon at bounding box center [509, 334] width 9 height 9
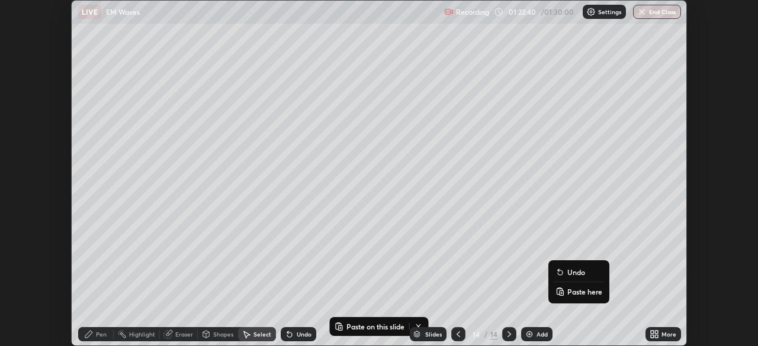
click at [572, 296] on p "Paste here" at bounding box center [584, 291] width 35 height 9
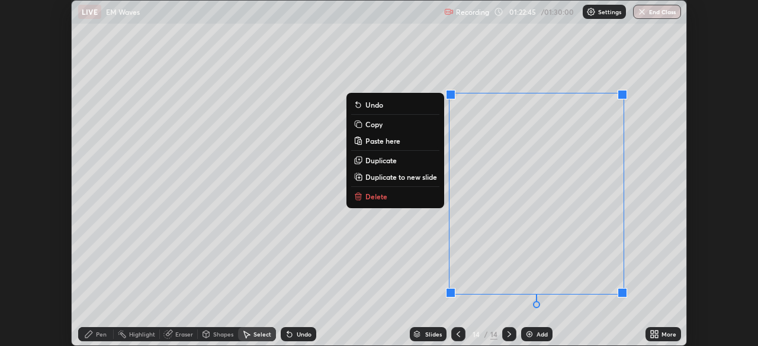
click at [181, 335] on div "Eraser" at bounding box center [184, 335] width 18 height 6
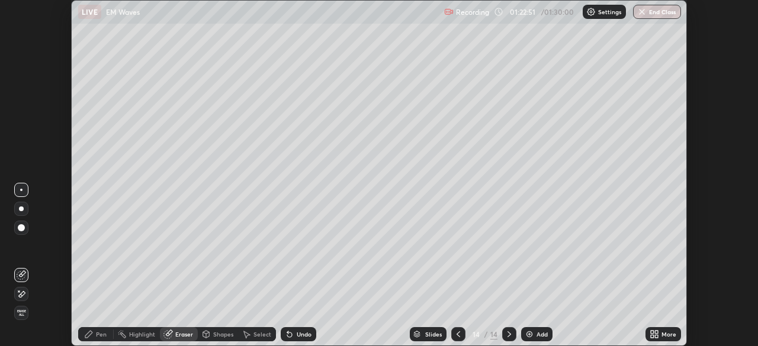
click at [100, 335] on div "Pen" at bounding box center [101, 335] width 11 height 6
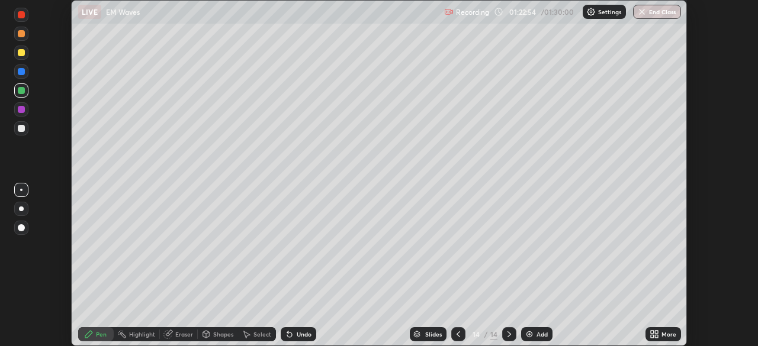
click at [26, 133] on div at bounding box center [21, 128] width 14 height 14
click at [183, 341] on div "Eraser" at bounding box center [179, 335] width 38 height 14
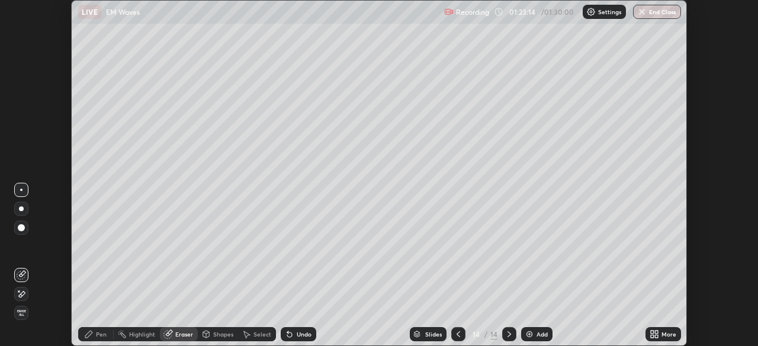
click at [98, 337] on div "Pen" at bounding box center [101, 335] width 11 height 6
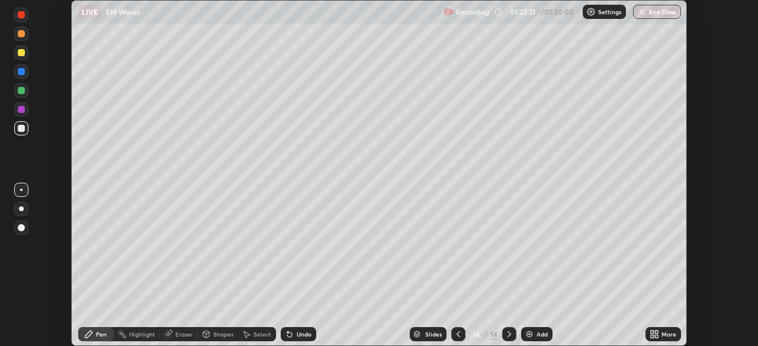
click at [457, 335] on icon at bounding box center [458, 334] width 9 height 9
click at [20, 113] on div at bounding box center [21, 109] width 7 height 7
click at [175, 336] on div "Eraser" at bounding box center [184, 335] width 18 height 6
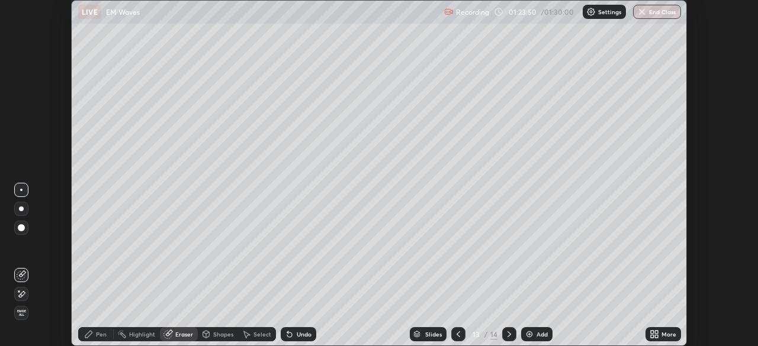
click at [99, 333] on div "Pen" at bounding box center [101, 335] width 11 height 6
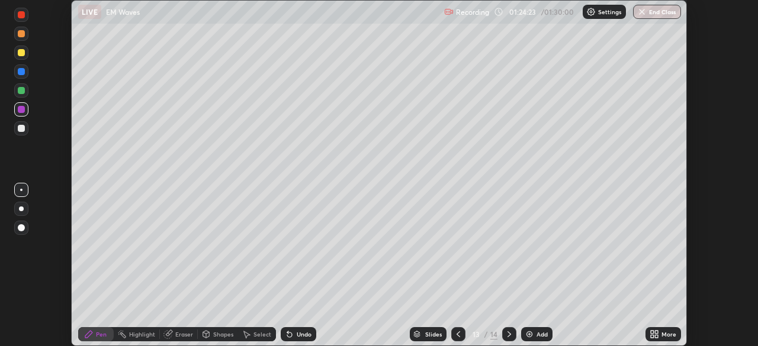
click at [508, 333] on icon at bounding box center [510, 335] width 4 height 6
click at [289, 341] on div "Undo" at bounding box center [299, 335] width 36 height 14
click at [457, 335] on icon at bounding box center [458, 334] width 9 height 9
click at [508, 335] on icon at bounding box center [509, 334] width 9 height 9
click at [458, 339] on icon at bounding box center [458, 334] width 9 height 9
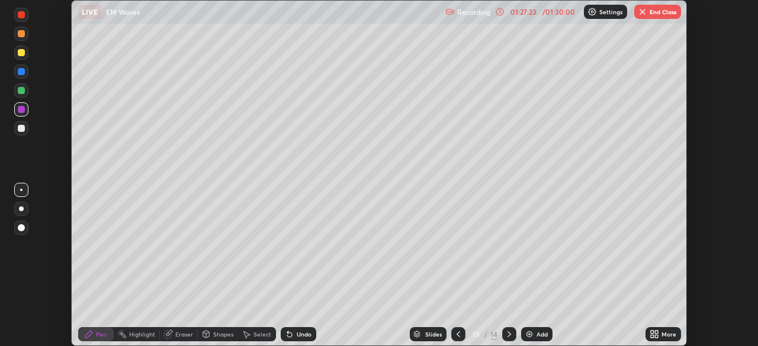
click at [509, 333] on icon at bounding box center [509, 334] width 9 height 9
click at [537, 335] on div "Add" at bounding box center [542, 335] width 11 height 6
click at [265, 335] on div "Select" at bounding box center [263, 335] width 18 height 6
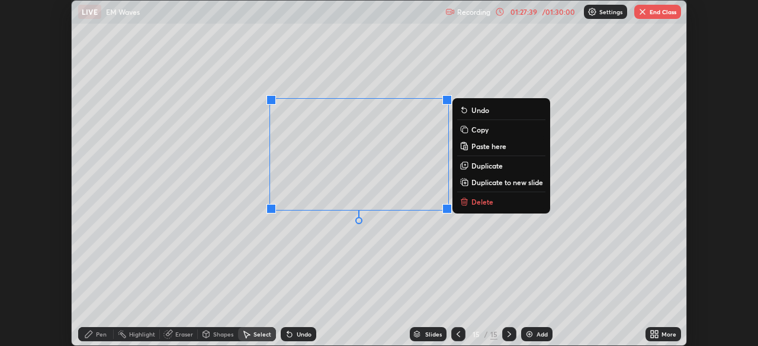
click at [95, 331] on div "Pen" at bounding box center [96, 335] width 36 height 14
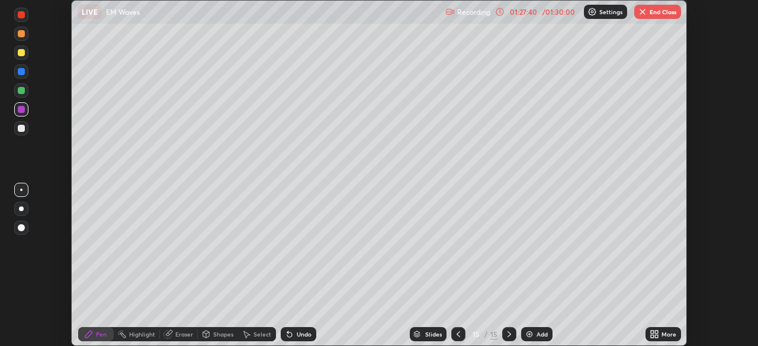
click at [21, 129] on div at bounding box center [21, 128] width 7 height 7
click at [455, 332] on icon at bounding box center [458, 334] width 9 height 9
click at [457, 335] on icon at bounding box center [458, 334] width 9 height 9
click at [508, 335] on icon at bounding box center [509, 334] width 9 height 9
click at [653, 12] on button "End Class" at bounding box center [657, 12] width 47 height 14
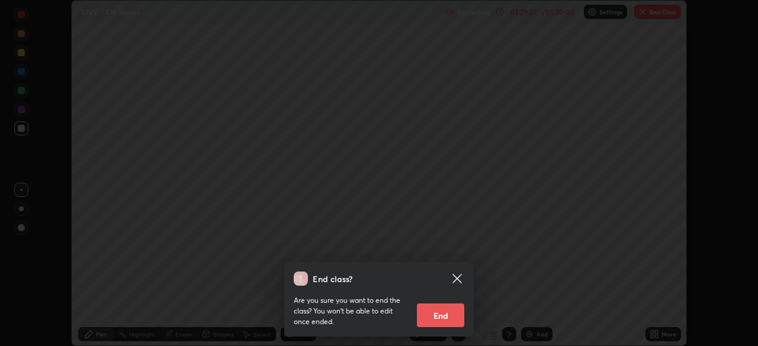
click at [452, 323] on button "End" at bounding box center [440, 316] width 47 height 24
